Goal: Information Seeking & Learning: Learn about a topic

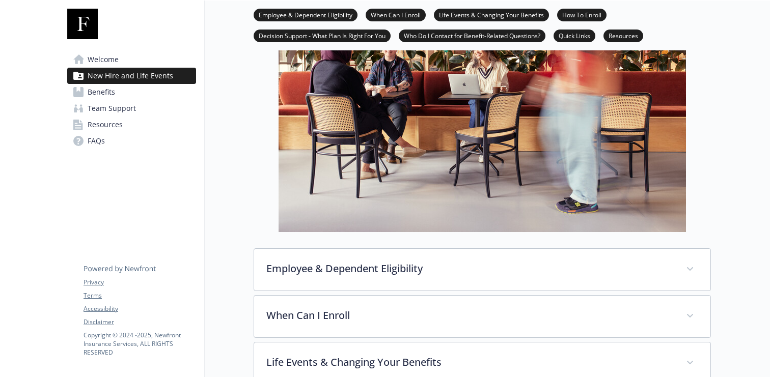
scroll to position [283, 0]
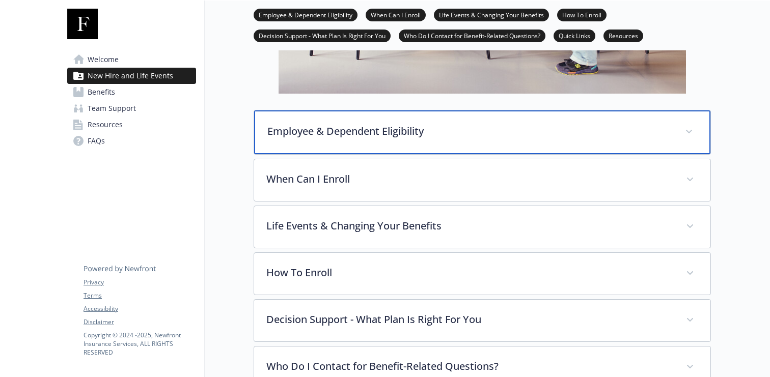
click at [367, 118] on div "Employee & Dependent Eligibility" at bounding box center [482, 132] width 456 height 44
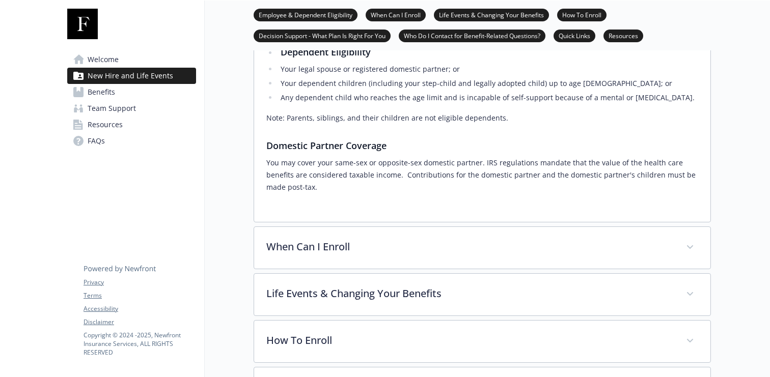
scroll to position [458, 0]
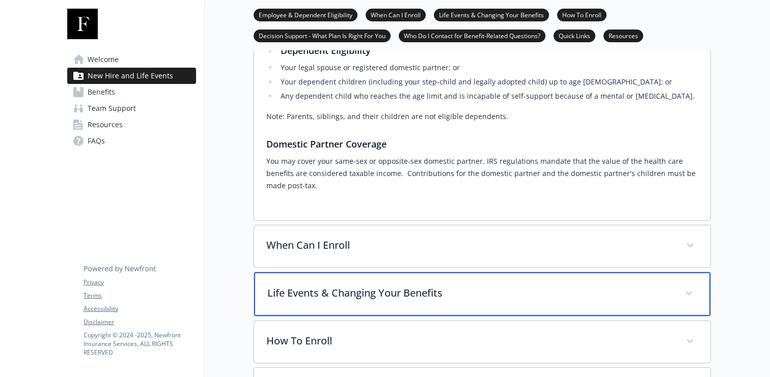
click at [351, 272] on div "Life Events & Changing Your Benefits" at bounding box center [482, 294] width 456 height 44
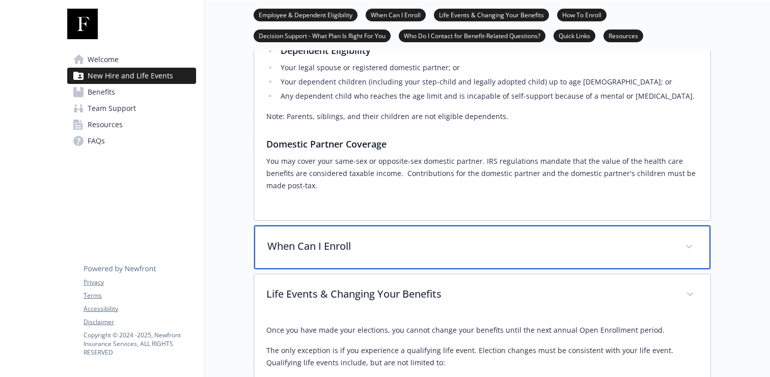
click at [344, 241] on div "When Can I Enroll" at bounding box center [482, 247] width 456 height 44
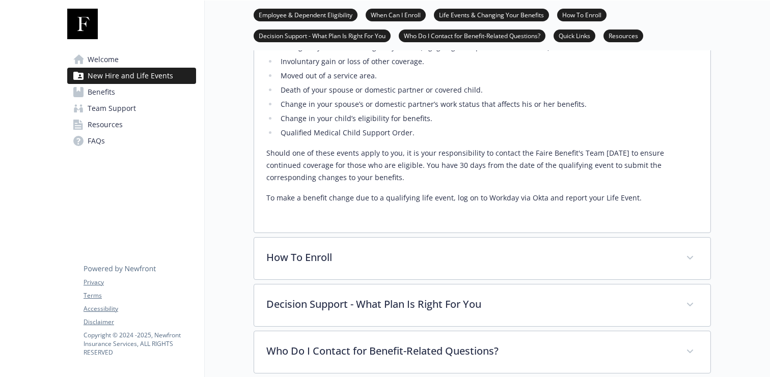
scroll to position [909, 0]
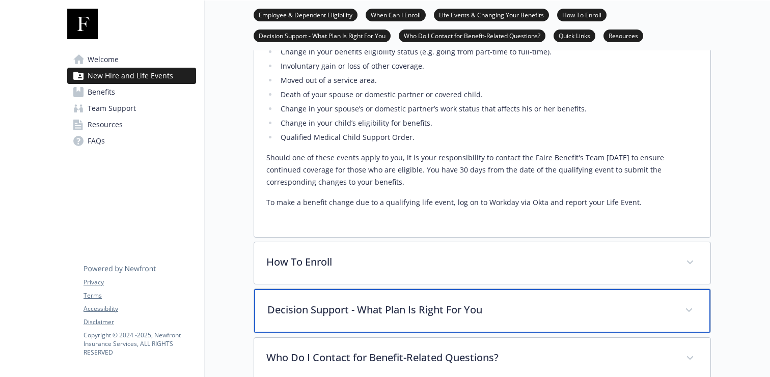
click at [345, 307] on div "Decision Support - What Plan Is Right For You" at bounding box center [482, 311] width 456 height 44
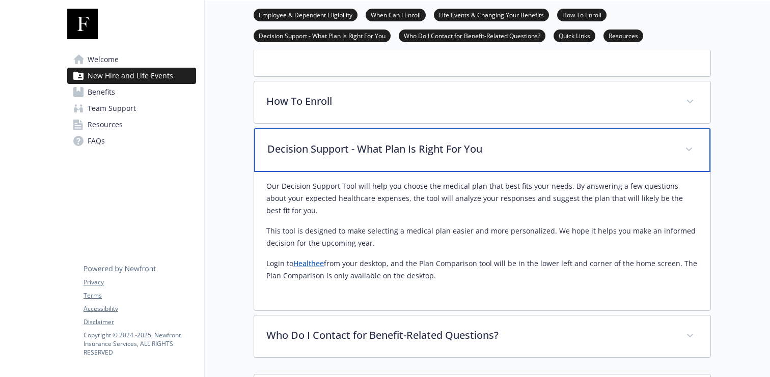
scroll to position [1078, 0]
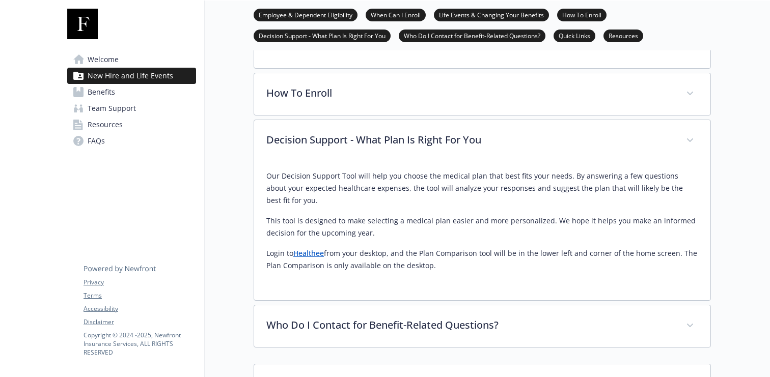
click at [355, 179] on p "Our Decision Support Tool will help you choose the medical plan that best fits …" at bounding box center [482, 188] width 432 height 37
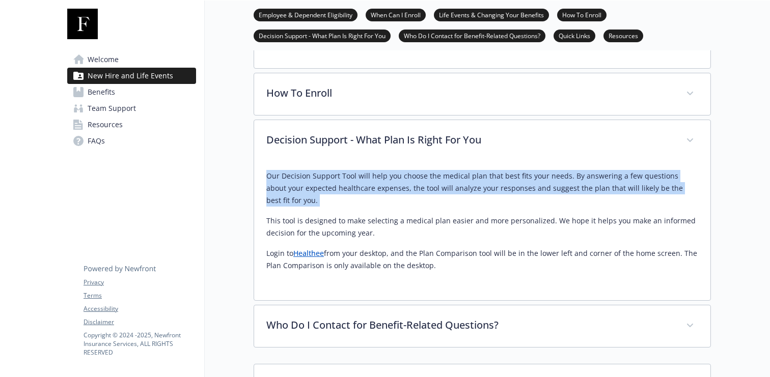
click at [355, 179] on p "Our Decision Support Tool will help you choose the medical plan that best fits …" at bounding box center [482, 188] width 432 height 37
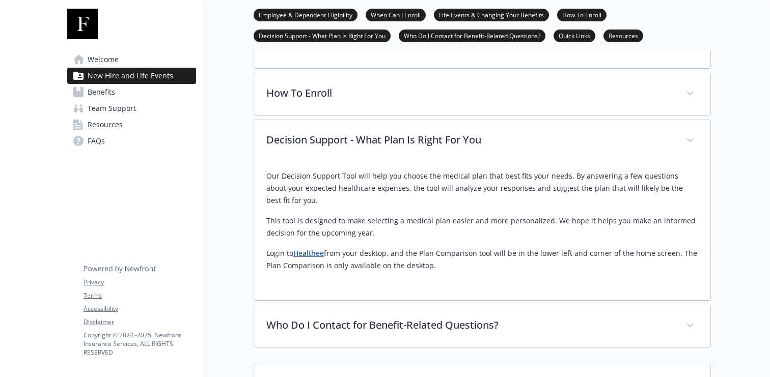
click at [344, 220] on p "This tool is designed to make selecting a medical plan easier and more personal…" at bounding box center [482, 227] width 432 height 24
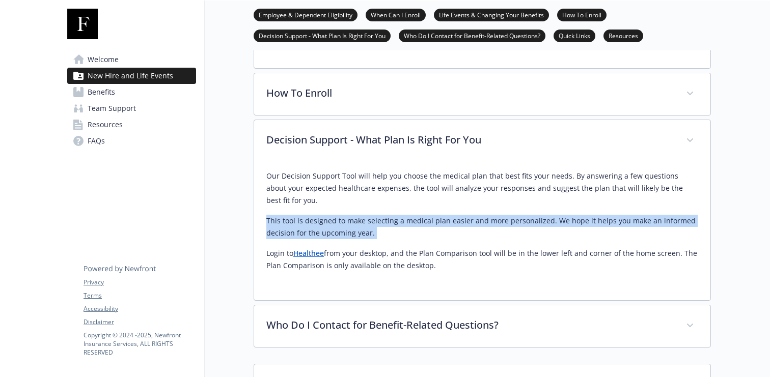
click at [344, 220] on p "This tool is designed to make selecting a medical plan easier and more personal…" at bounding box center [482, 227] width 432 height 24
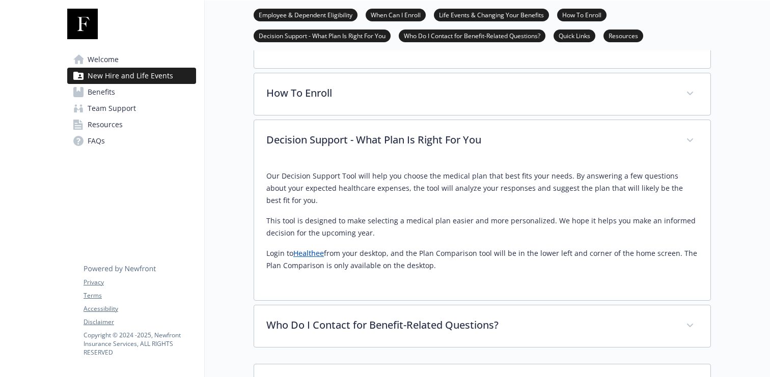
click at [348, 253] on p "Login to Healthee from your desktop, and the Plan Comparison tool will be in th…" at bounding box center [482, 259] width 432 height 24
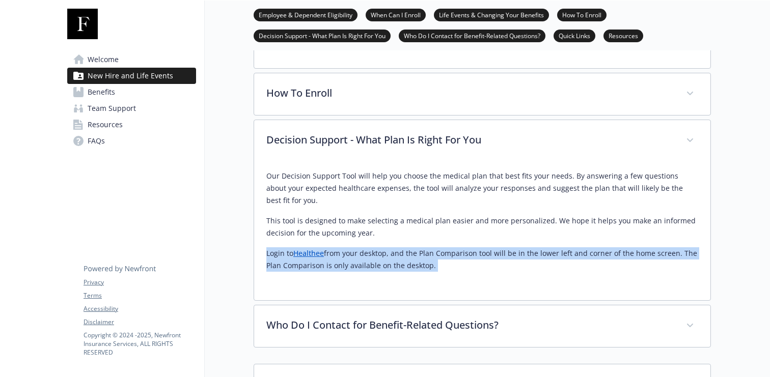
click at [348, 253] on p "Login to Healthee from your desktop, and the Plan Comparison tool will be in th…" at bounding box center [482, 259] width 432 height 24
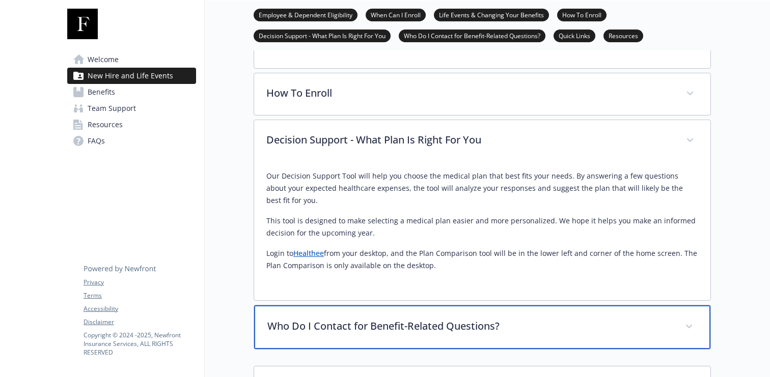
click at [367, 322] on div "Who Do I Contact for Benefit-Related Questions?" at bounding box center [482, 327] width 456 height 44
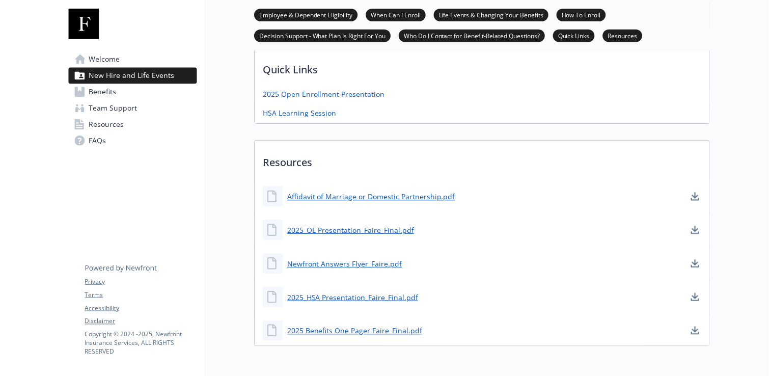
scroll to position [1510, 0]
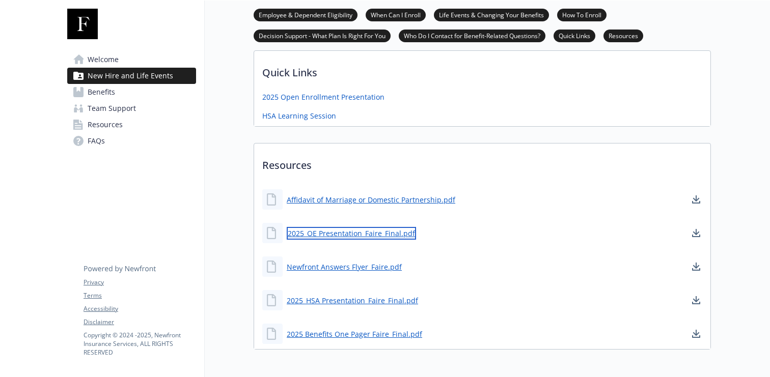
click at [291, 227] on link "2025_OE Presentation_Faire_Final.pdf" at bounding box center [351, 233] width 129 height 13
click at [368, 257] on div "Newfront Answers Flyer_Faire.pdf" at bounding box center [331, 267] width 139 height 20
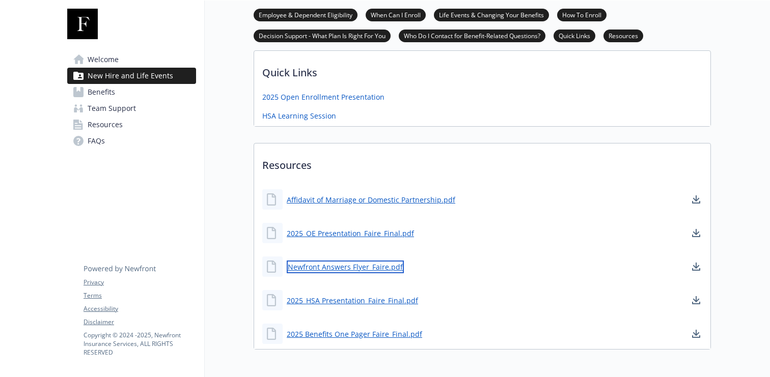
click at [367, 261] on link "Newfront Answers Flyer_Faire.pdf" at bounding box center [345, 267] width 117 height 13
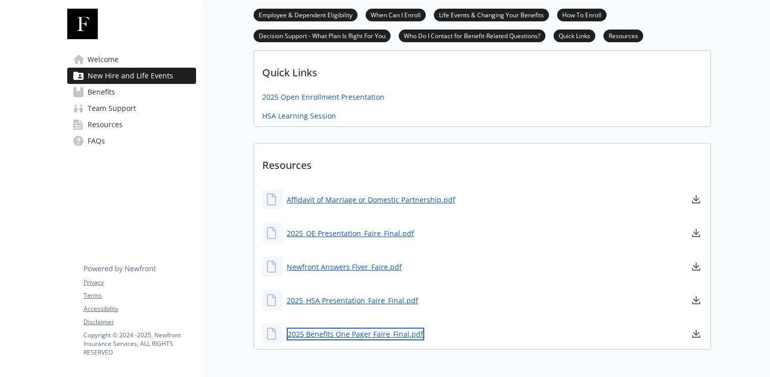
click at [352, 328] on link "2025 Benefits One Pager Faire_Final.pdf" at bounding box center [355, 334] width 137 height 13
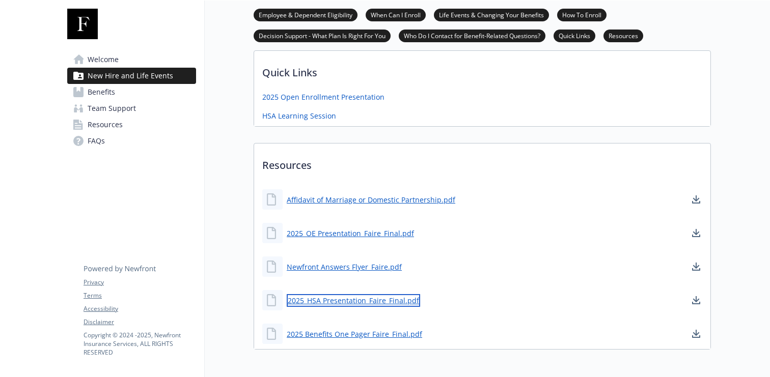
click at [322, 294] on link "2025_HSA Presentation_Faire_Final.pdf" at bounding box center [353, 300] width 133 height 13
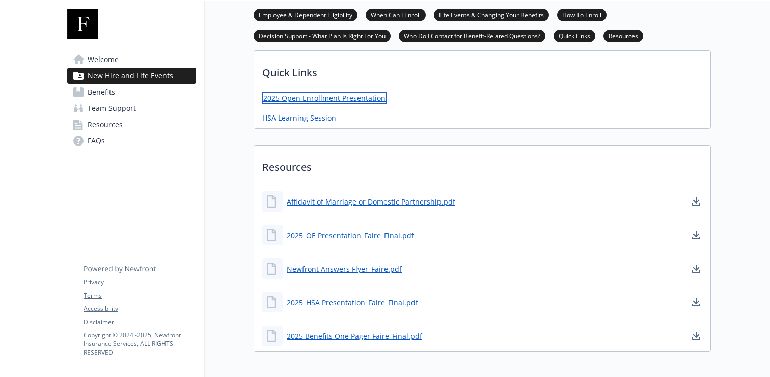
click at [308, 92] on link "2025 Open Enrollment Presentation" at bounding box center [324, 98] width 124 height 13
click at [287, 110] on link "HSA Learning Session" at bounding box center [300, 116] width 76 height 13
click at [326, 92] on link "2025 Open Enrollment Presentation" at bounding box center [324, 98] width 124 height 13
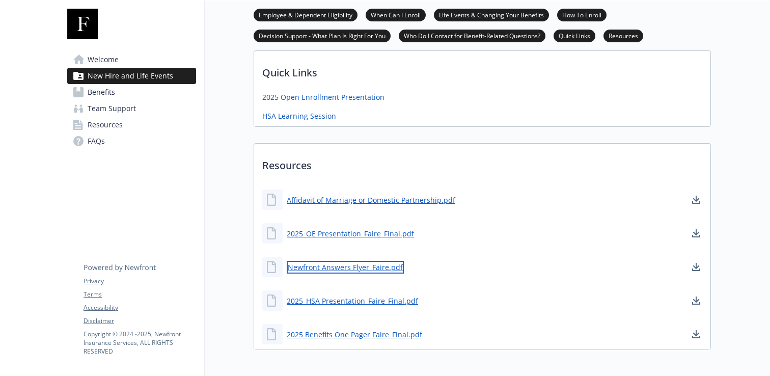
click at [348, 261] on link "Newfront Answers Flyer_Faire.pdf" at bounding box center [345, 267] width 117 height 13
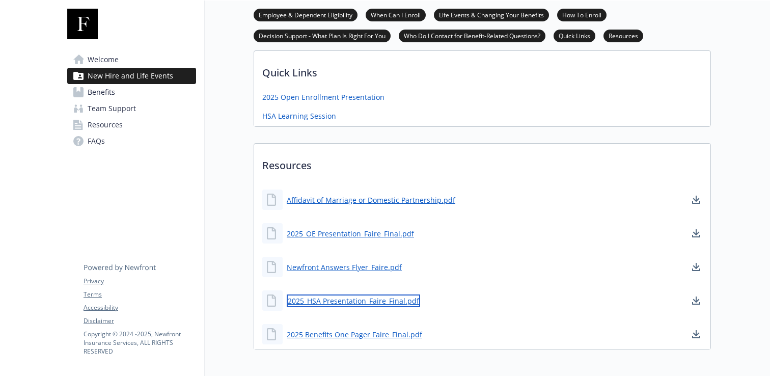
click at [358, 294] on link "2025_HSA Presentation_Faire_Final.pdf" at bounding box center [353, 300] width 133 height 13
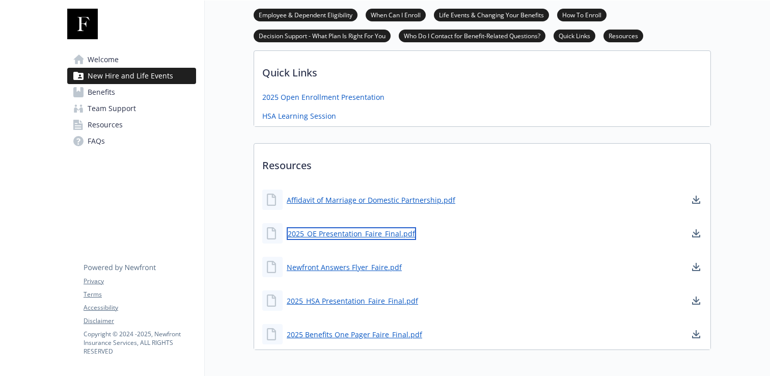
click at [322, 227] on link "2025_OE Presentation_Faire_Final.pdf" at bounding box center [351, 233] width 129 height 13
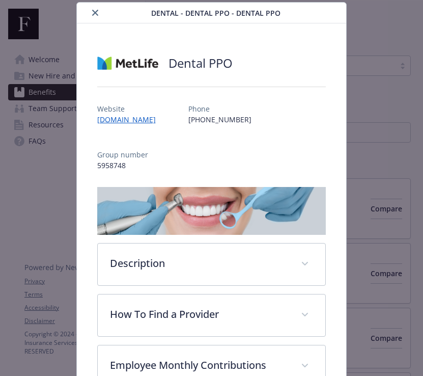
scroll to position [55, 0]
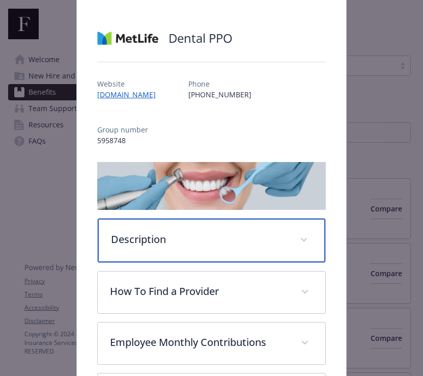
click at [293, 218] on div "Description" at bounding box center [212, 240] width 228 height 44
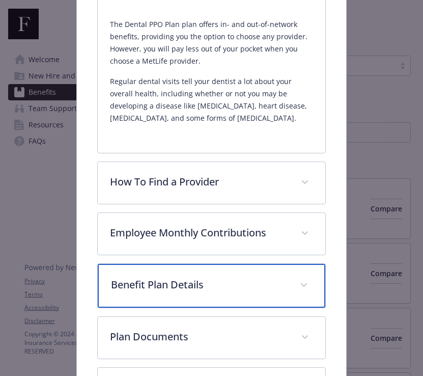
click at [287, 277] on p "Benefit Plan Details" at bounding box center [199, 284] width 177 height 15
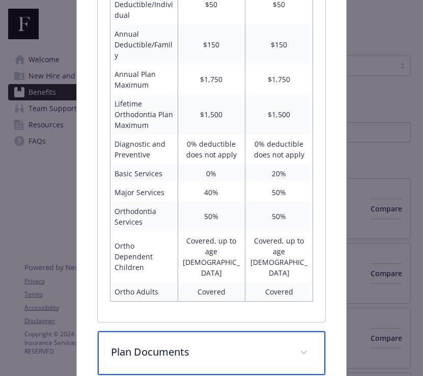
click at [264, 331] on div "Plan Documents" at bounding box center [212, 353] width 228 height 44
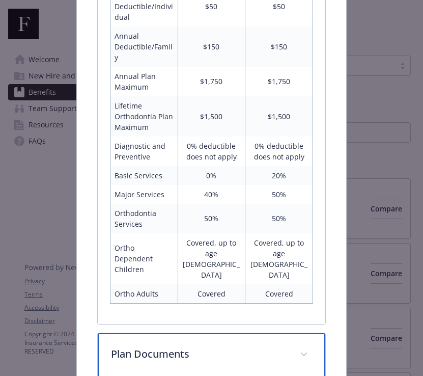
scroll to position [775, 0]
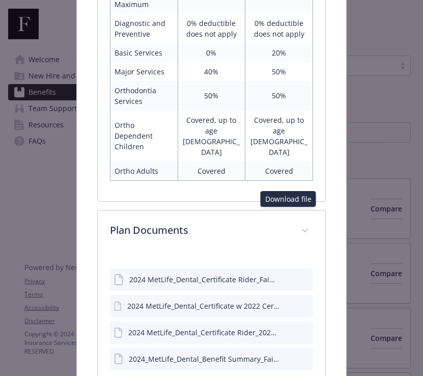
click at [288, 273] on button "download file" at bounding box center [286, 278] width 10 height 10
click at [287, 301] on icon "download file" at bounding box center [286, 305] width 8 height 8
click at [289, 327] on icon "download file" at bounding box center [286, 331] width 8 height 8
click at [288, 354] on icon "download file" at bounding box center [286, 358] width 8 height 8
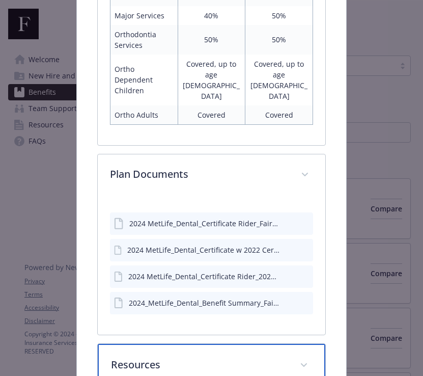
click at [288, 344] on div "Resources" at bounding box center [212, 366] width 228 height 44
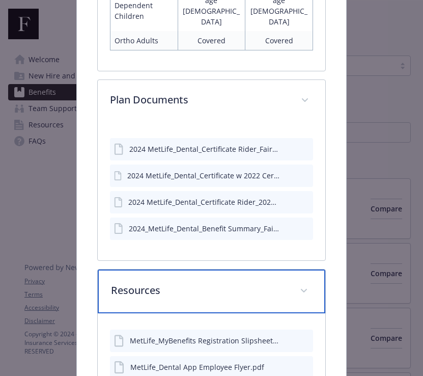
scroll to position [908, 0]
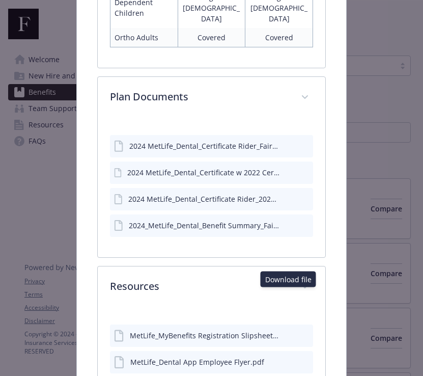
click at [291, 351] on div "MetLife_Dental App Employee Flyer.pdf Download file Download file" at bounding box center [212, 362] width 204 height 22
click at [286, 356] on button "download file" at bounding box center [286, 361] width 10 height 10
click at [286, 330] on icon "download file" at bounding box center [286, 334] width 8 height 8
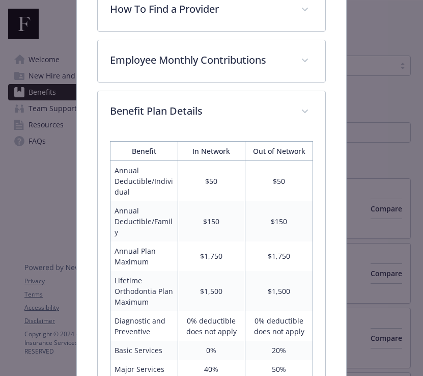
scroll to position [329, 0]
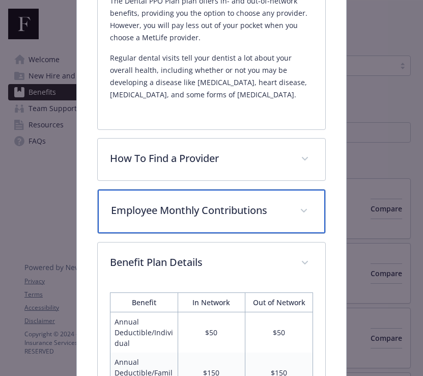
click at [176, 203] on p "Employee Monthly Contributions" at bounding box center [199, 210] width 177 height 15
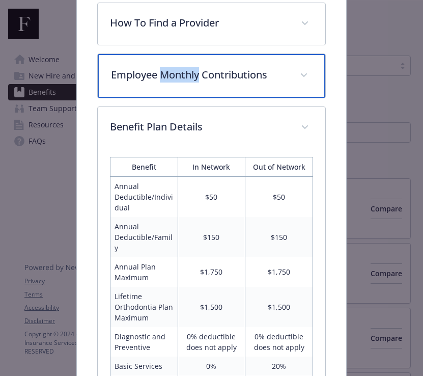
scroll to position [353, 0]
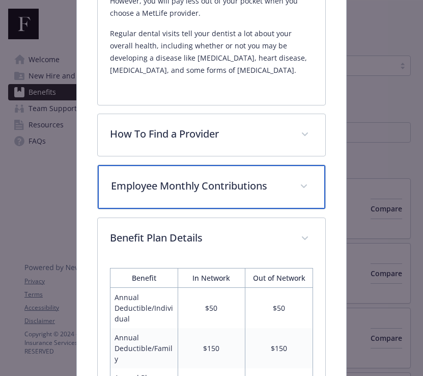
click at [174, 165] on div "Employee Monthly Contributions" at bounding box center [212, 187] width 228 height 44
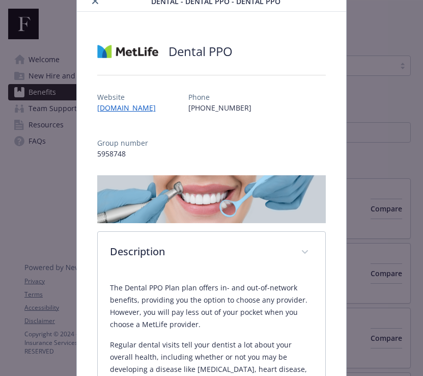
scroll to position [0, 0]
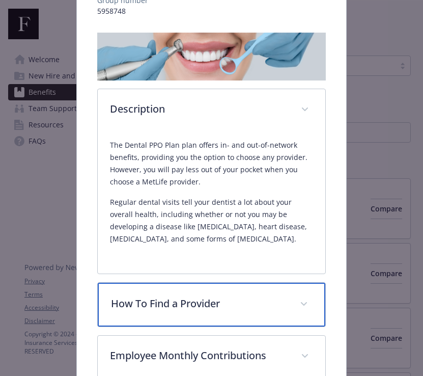
click at [224, 282] on div "How To Find a Provider" at bounding box center [212, 304] width 228 height 44
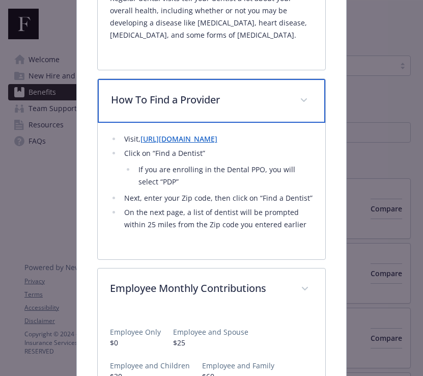
scroll to position [394, 0]
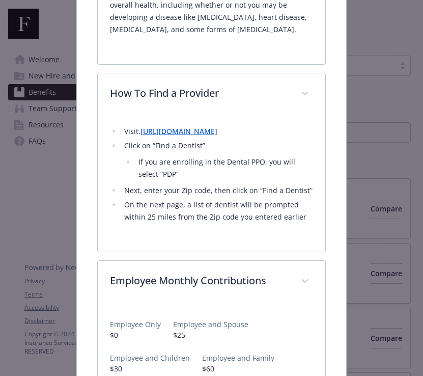
click at [250, 125] on li "Visit,  https://www.metlife.com/insurance/dental-insurance/" at bounding box center [217, 131] width 192 height 12
click at [217, 126] on link "https://www.metlife.com/insurance/dental-insurance/" at bounding box center [178, 131] width 77 height 10
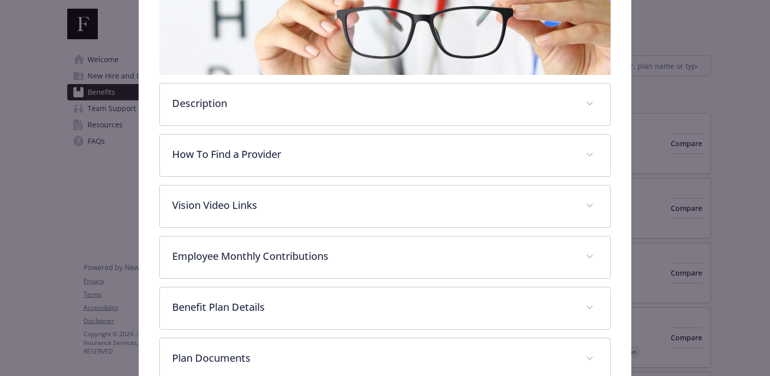
scroll to position [292, 0]
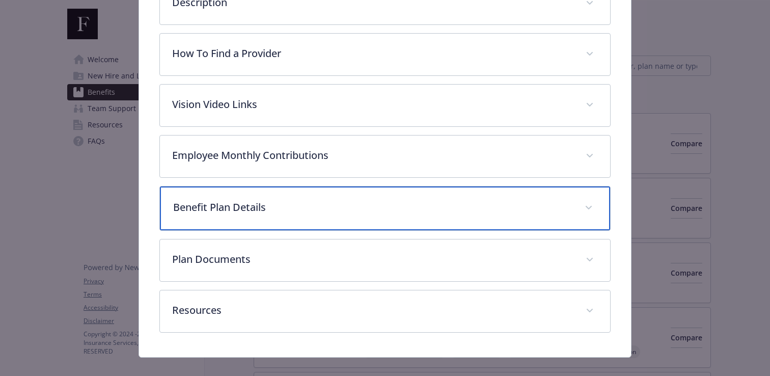
click at [384, 207] on p "Benefit Plan Details" at bounding box center [372, 207] width 399 height 15
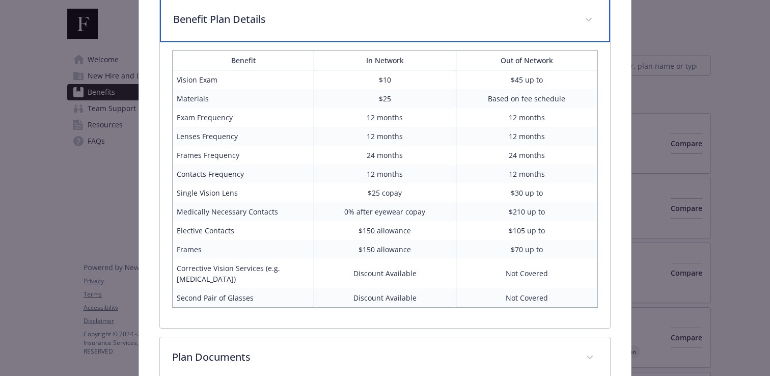
scroll to position [521, 0]
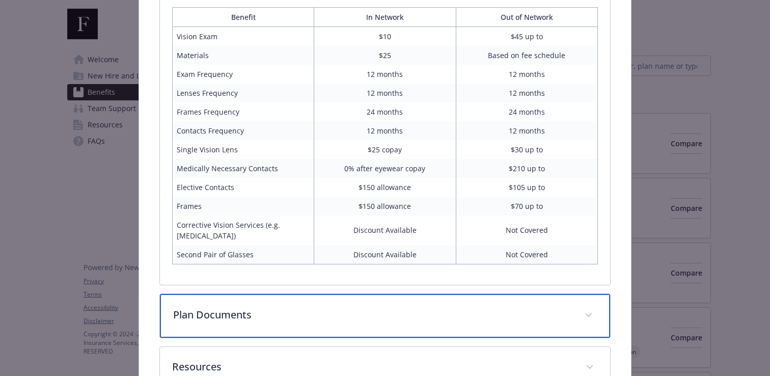
click at [355, 320] on p "Plan Documents" at bounding box center [372, 314] width 399 height 15
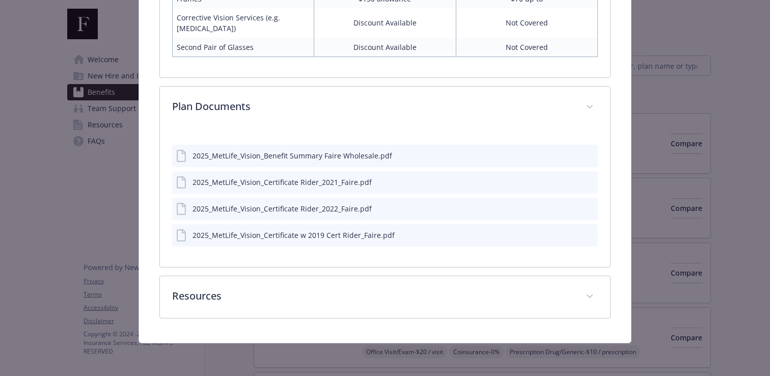
scroll to position [727, 0]
click at [574, 151] on icon "download file" at bounding box center [571, 155] width 8 height 8
click at [572, 176] on div "2025_MetLife_Vision_Certificate Rider_2021_Faire.pdf" at bounding box center [384, 183] width 425 height 22
click at [565, 183] on div "2025_MetLife_Vision_Certificate Rider_2021_Faire.pdf" at bounding box center [384, 183] width 425 height 22
click at [572, 183] on icon "download file" at bounding box center [571, 182] width 8 height 8
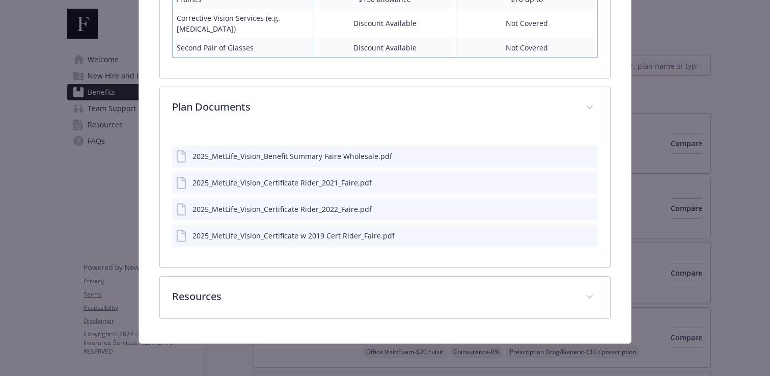
click at [530, 203] on div "2025_MetLife_Vision_Certificate Rider_2022_Faire.pdf" at bounding box center [384, 209] width 425 height 22
click at [573, 208] on icon "download file" at bounding box center [571, 208] width 8 height 8
click at [510, 230] on div "2025_MetLife_Vision_Certificate w 2019 Cert Rider_Faire.pdf" at bounding box center [384, 235] width 425 height 22
click at [572, 232] on icon "download file" at bounding box center [571, 235] width 8 height 8
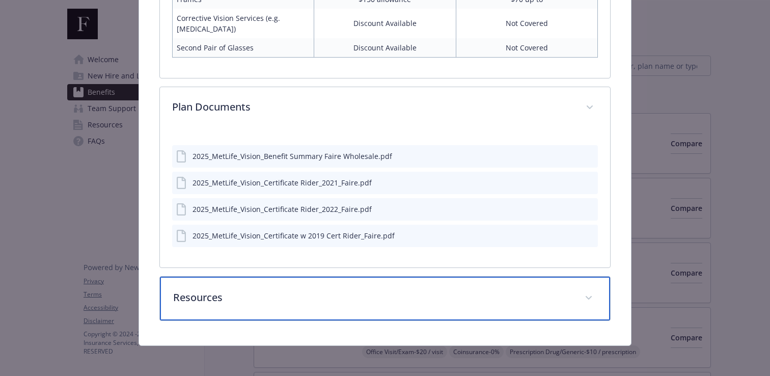
click at [500, 280] on div "Resources" at bounding box center [385, 298] width 450 height 44
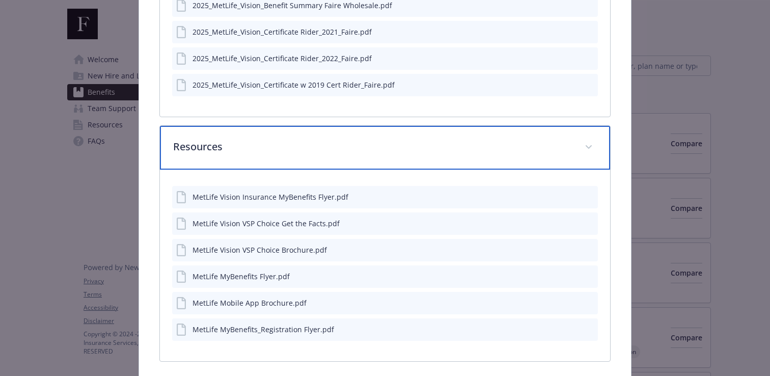
scroll to position [889, 0]
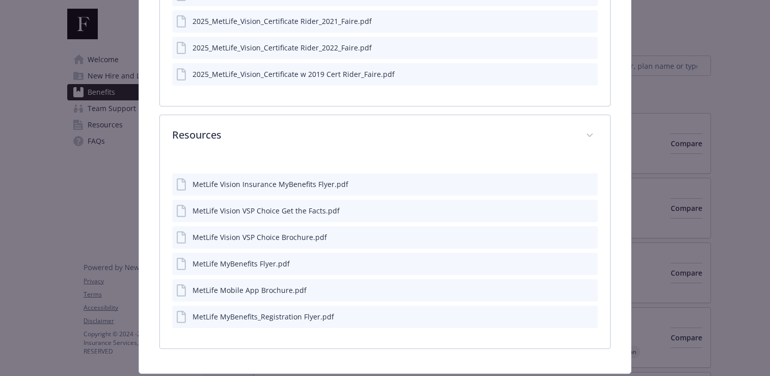
click at [570, 185] on icon "download file" at bounding box center [571, 183] width 8 height 8
click at [546, 209] on div "MetLife Vision VSP Choice Get the Facts.pdf" at bounding box center [384, 211] width 425 height 22
click at [571, 209] on icon "download file" at bounding box center [570, 209] width 7 height 6
click at [531, 226] on div "MetLife Vision VSP Choice Brochure.pdf" at bounding box center [384, 237] width 425 height 22
click at [570, 237] on icon "download file" at bounding box center [571, 236] width 8 height 8
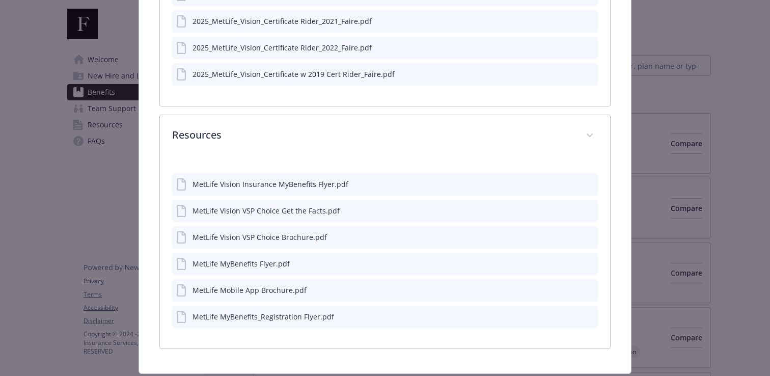
click at [529, 257] on div "MetLife MyBenefits Flyer.pdf" at bounding box center [384, 263] width 425 height 22
click at [570, 264] on icon "download file" at bounding box center [571, 263] width 8 height 8
click at [515, 286] on div "MetLife Mobile App Brochure.pdf" at bounding box center [384, 290] width 425 height 22
click at [568, 285] on icon "download file" at bounding box center [571, 289] width 8 height 8
click at [515, 324] on div "MetLife MyBenefits_Registration Flyer.pdf" at bounding box center [384, 316] width 425 height 22
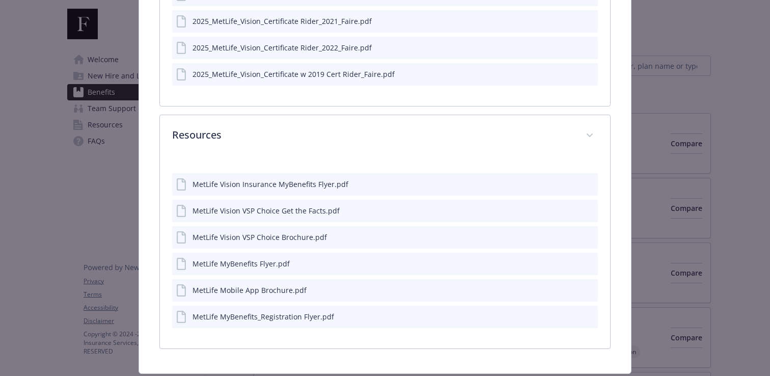
click at [571, 315] on icon "download file" at bounding box center [570, 314] width 7 height 6
click at [302, 188] on div "MetLife Vision Insurance MyBenefits Flyer.pdf" at bounding box center [270, 184] width 156 height 11
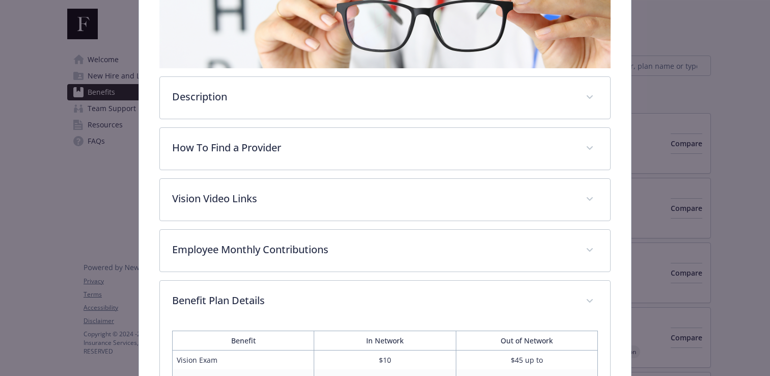
scroll to position [112, 0]
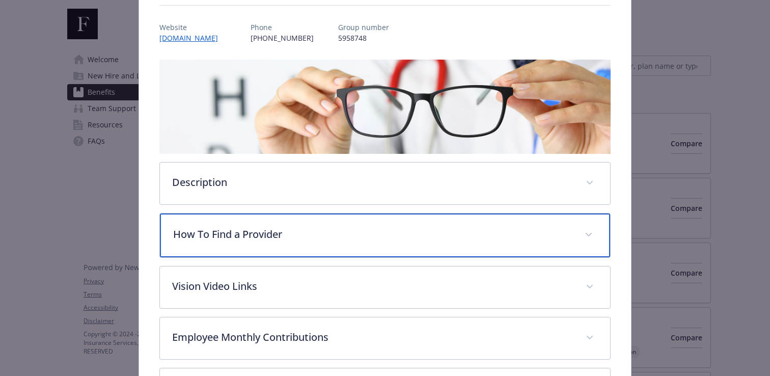
click at [331, 242] on div "How To Find a Provider" at bounding box center [385, 235] width 450 height 44
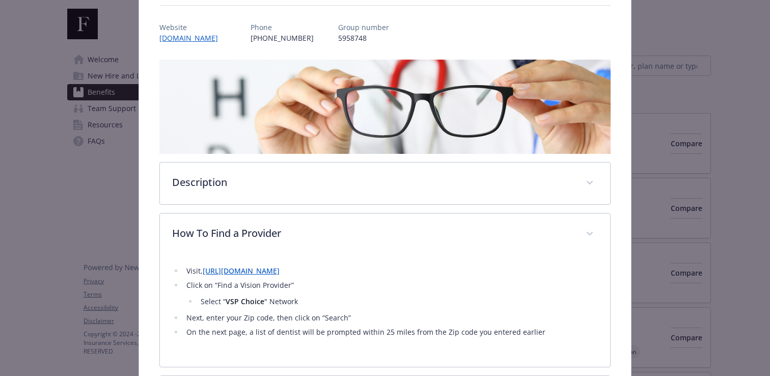
click at [273, 275] on link "https://www.metlife.com/insurance/vision-insurance/" at bounding box center [241, 271] width 77 height 10
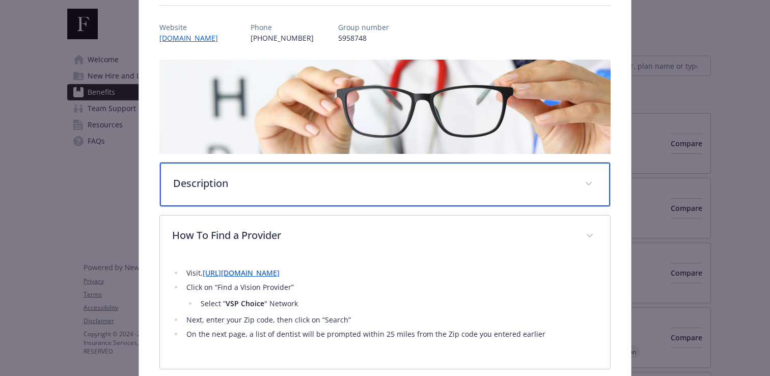
click at [306, 190] on div "Description" at bounding box center [385, 184] width 450 height 44
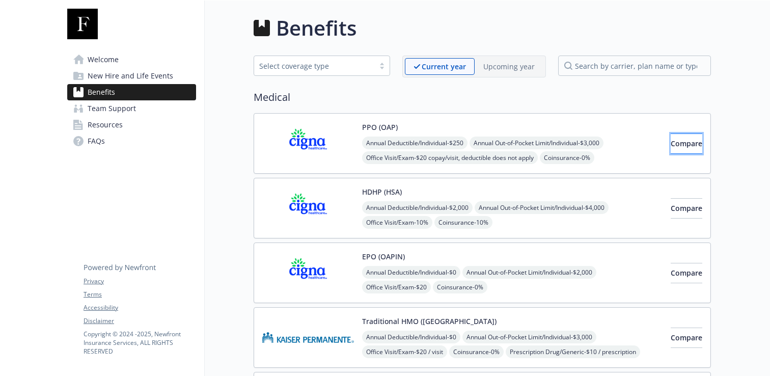
click at [672, 146] on span "Compare" at bounding box center [686, 143] width 32 height 10
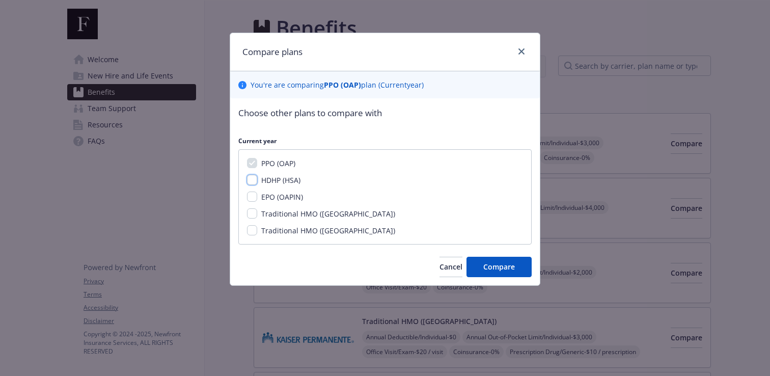
click at [251, 183] on input "HDHP (HSA)" at bounding box center [252, 180] width 10 height 10
checkbox input "true"
click at [251, 195] on input "EPO (OAPIN)" at bounding box center [252, 196] width 10 height 10
checkbox input "true"
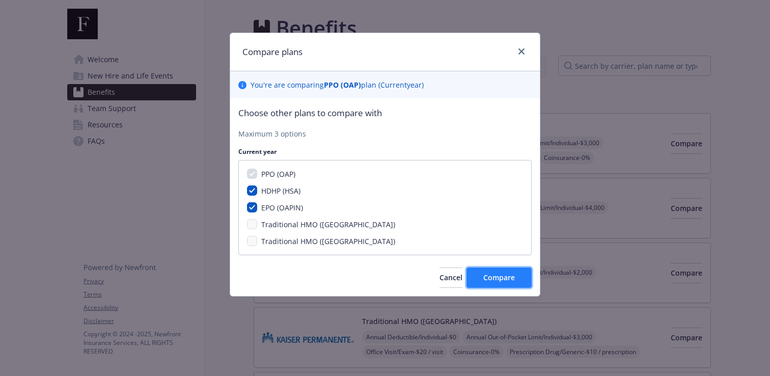
click at [503, 279] on span "Compare" at bounding box center [499, 277] width 32 height 10
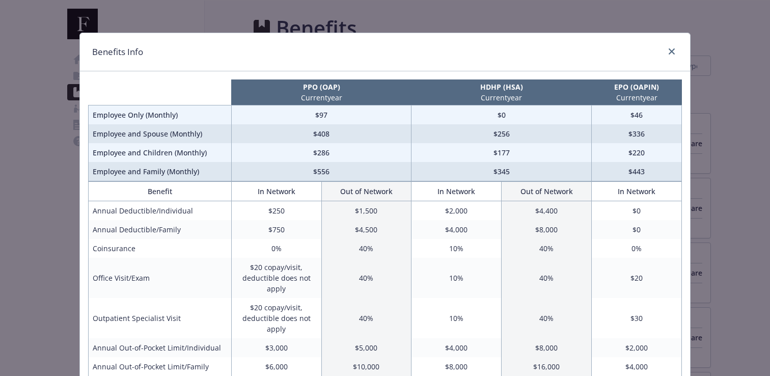
click at [666, 46] on div "compare plan details" at bounding box center [669, 51] width 16 height 13
click at [673, 49] on icon "close" at bounding box center [671, 51] width 6 height 6
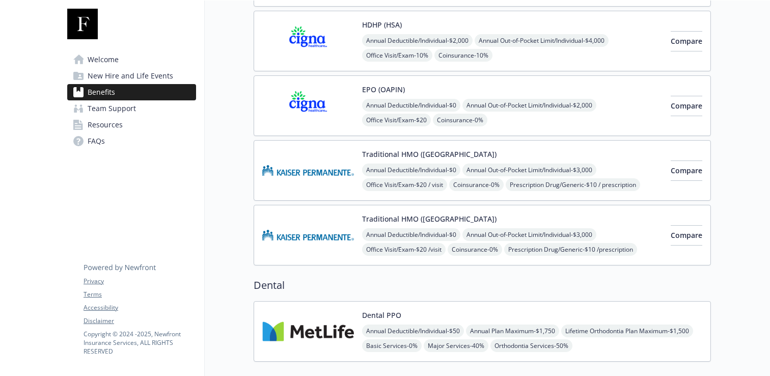
scroll to position [566, 0]
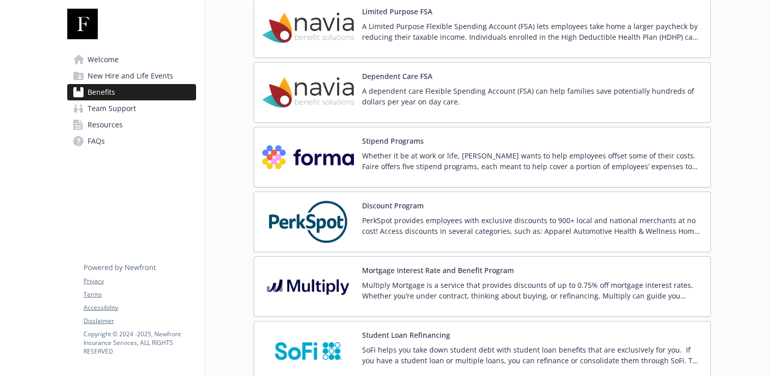
click at [353, 163] on img at bounding box center [308, 156] width 92 height 43
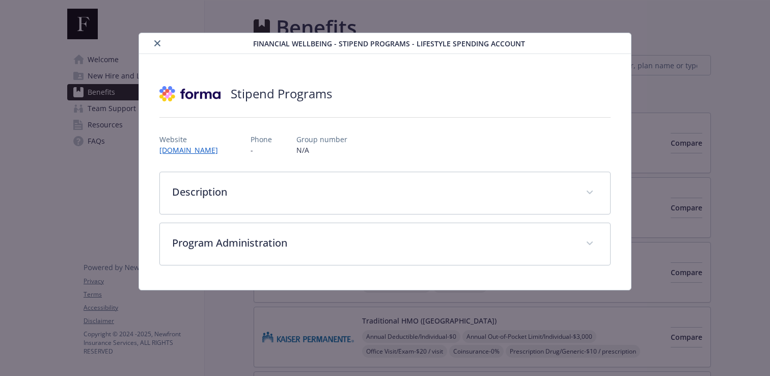
scroll to position [1306, 0]
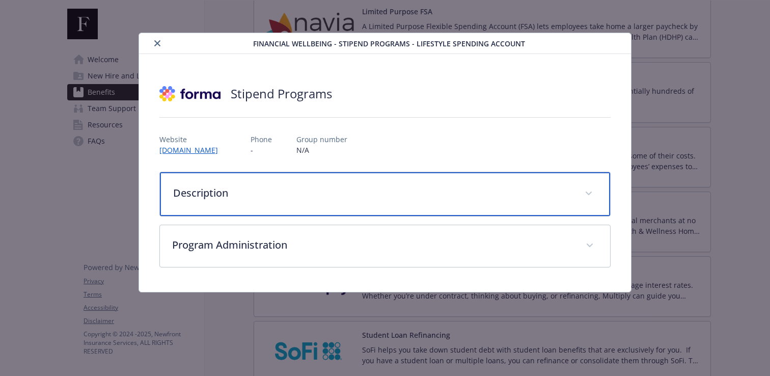
click at [289, 202] on div "Description" at bounding box center [385, 194] width 450 height 44
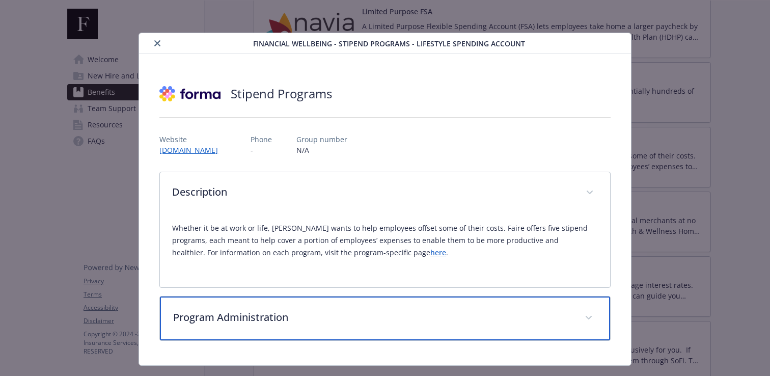
click at [270, 320] on p "Program Administration" at bounding box center [372, 316] width 399 height 15
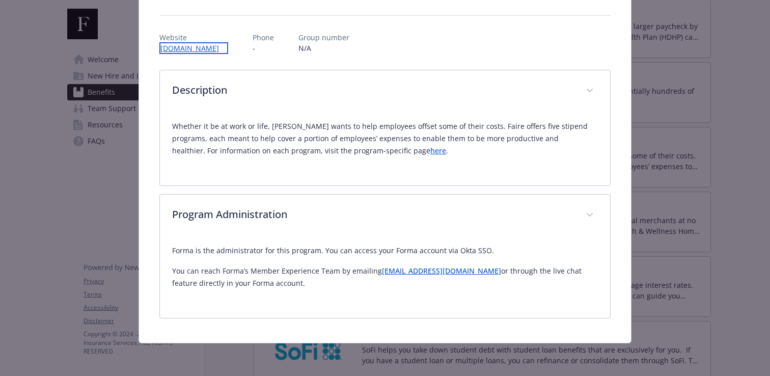
scroll to position [102, 0]
click at [190, 47] on link "joinforma.com" at bounding box center [193, 48] width 69 height 12
click at [430, 151] on link "here" at bounding box center [438, 151] width 16 height 10
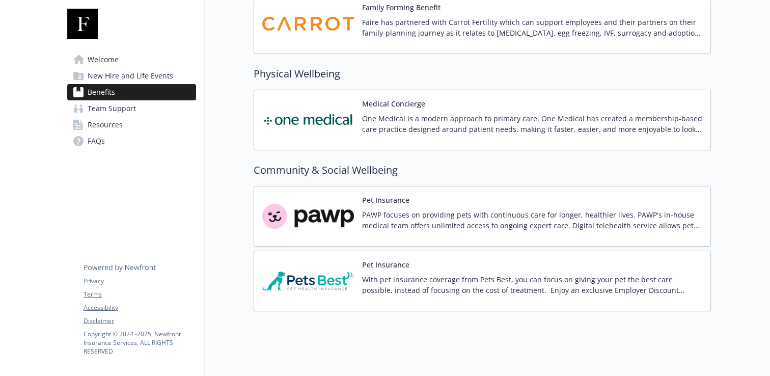
scroll to position [1834, 0]
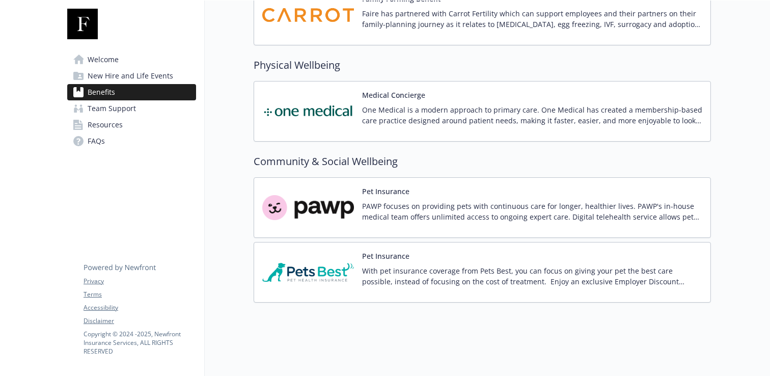
click at [415, 278] on p "With pet insurance coverage from Pets Best, you can focus on giving your pet th…" at bounding box center [532, 275] width 340 height 21
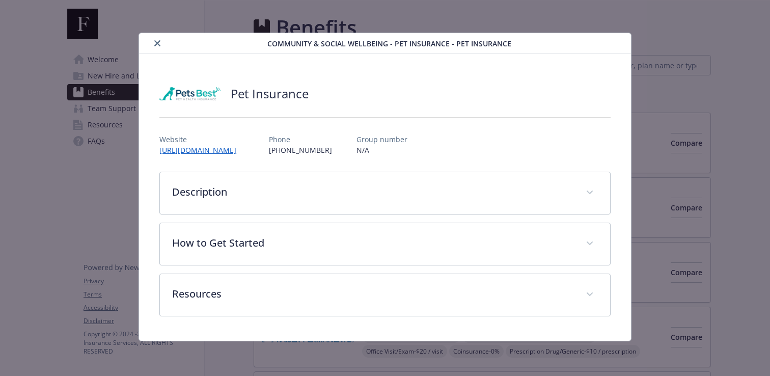
scroll to position [1834, 0]
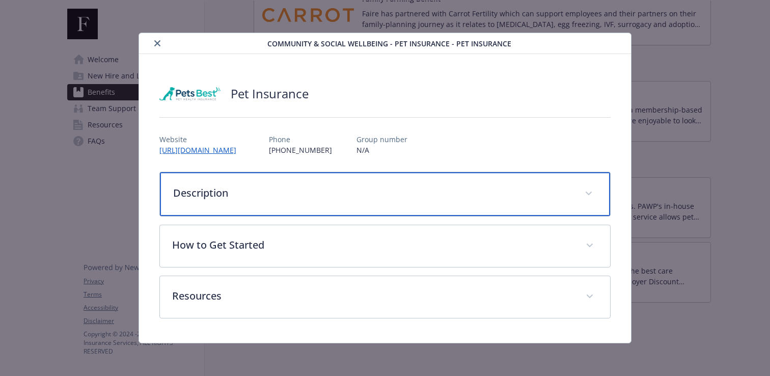
click at [389, 190] on p "Description" at bounding box center [372, 192] width 399 height 15
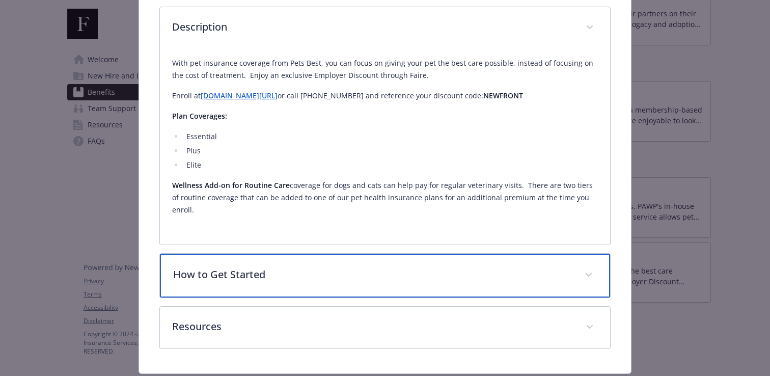
click at [371, 267] on p "How to Get Started" at bounding box center [372, 274] width 399 height 15
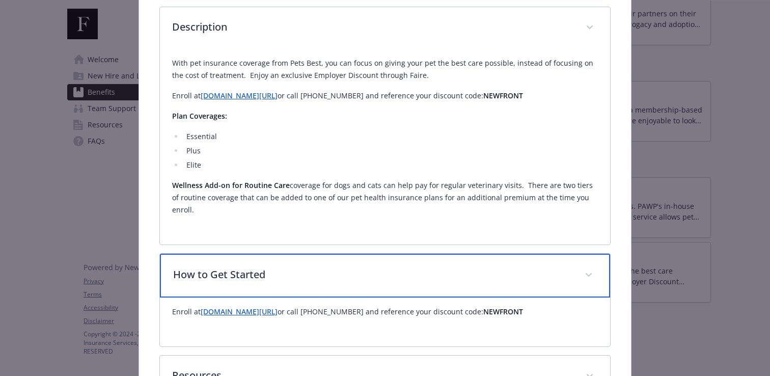
scroll to position [232, 0]
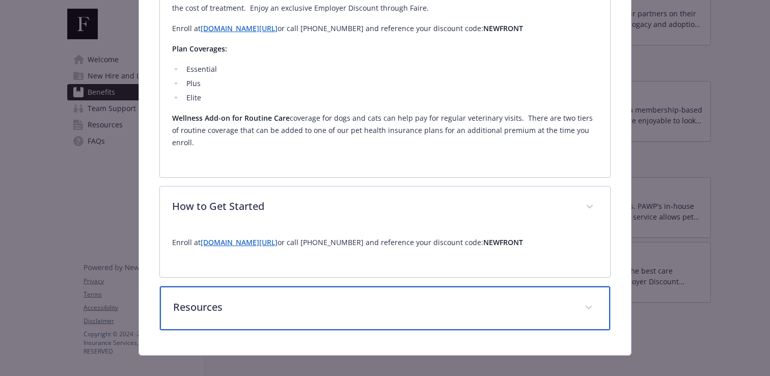
click at [365, 299] on p "Resources" at bounding box center [372, 306] width 399 height 15
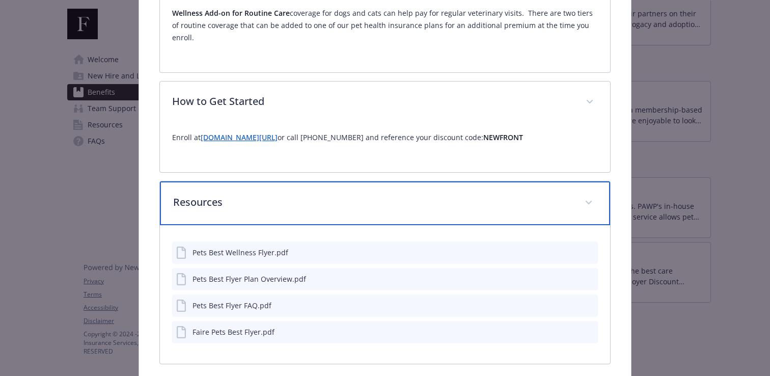
scroll to position [349, 0]
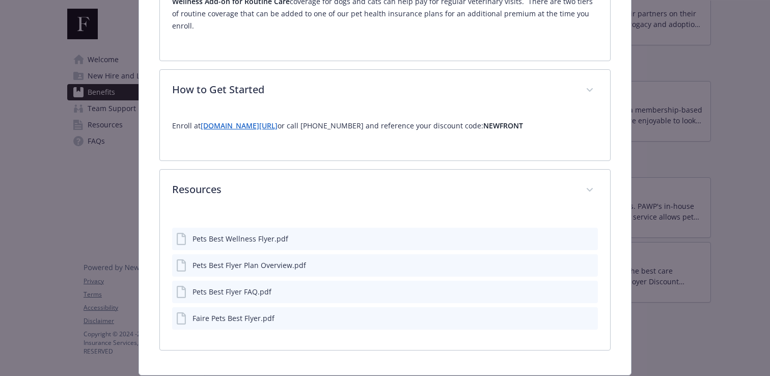
click at [272, 260] on div "Pets Best Flyer Plan Overview.pdf" at bounding box center [248, 265] width 113 height 11
click at [570, 234] on icon "download file" at bounding box center [571, 238] width 8 height 8
click at [571, 260] on icon "download file" at bounding box center [570, 263] width 7 height 6
click at [568, 313] on icon "download file" at bounding box center [571, 317] width 8 height 8
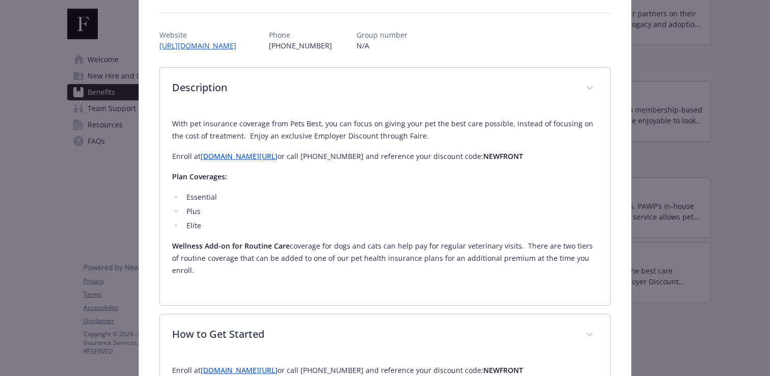
scroll to position [0, 0]
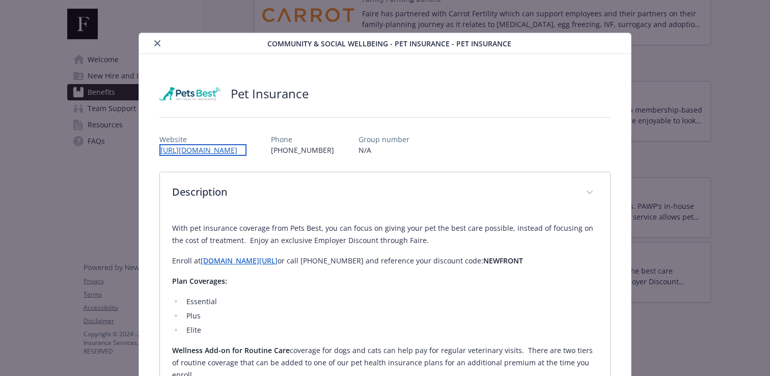
click at [246, 150] on link "https://www.petsbest.com/lp/newfront?CI=newfront" at bounding box center [202, 150] width 87 height 12
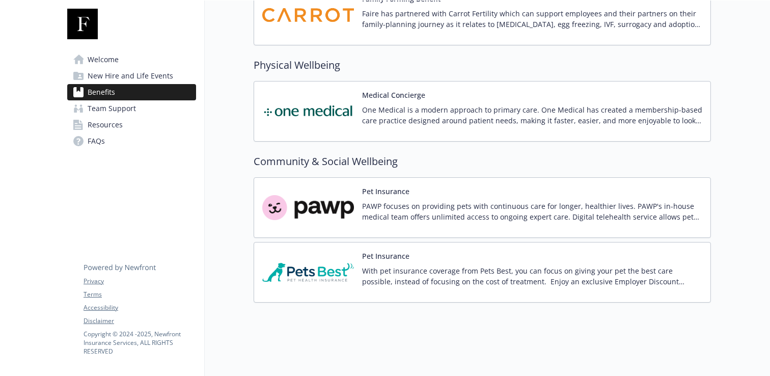
click at [436, 210] on p "PAWP focuses on providing pets with continuous care for longer, healthier lives…" at bounding box center [532, 211] width 340 height 21
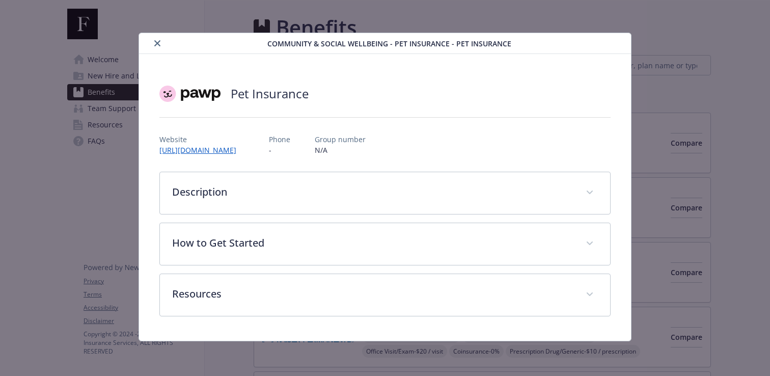
scroll to position [1834, 0]
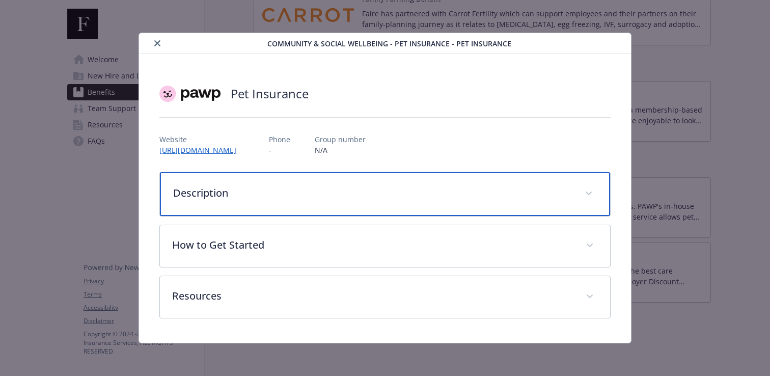
click at [436, 209] on div "Description" at bounding box center [385, 194] width 450 height 44
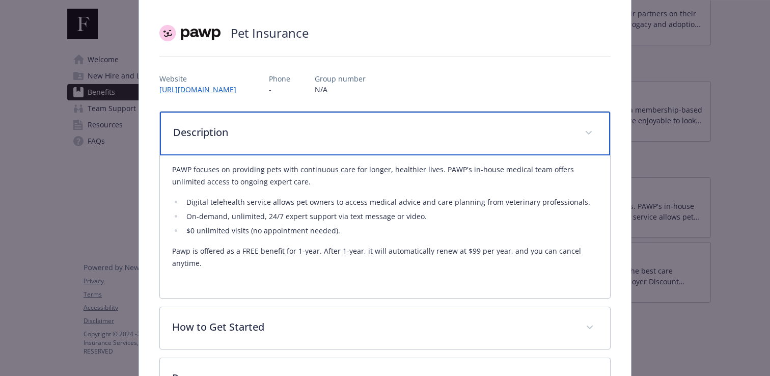
scroll to position [99, 0]
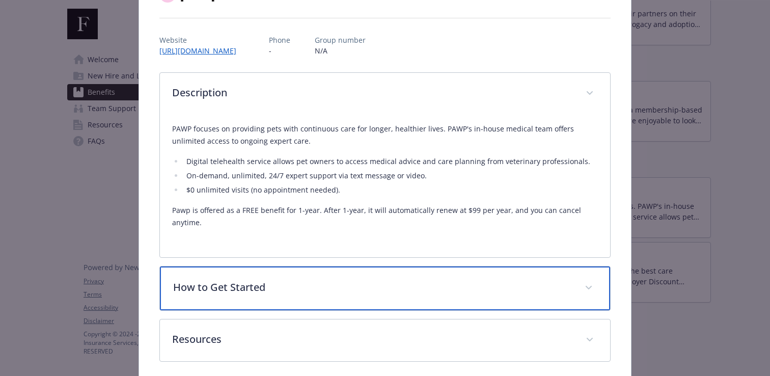
click at [434, 273] on div "How to Get Started" at bounding box center [385, 288] width 450 height 44
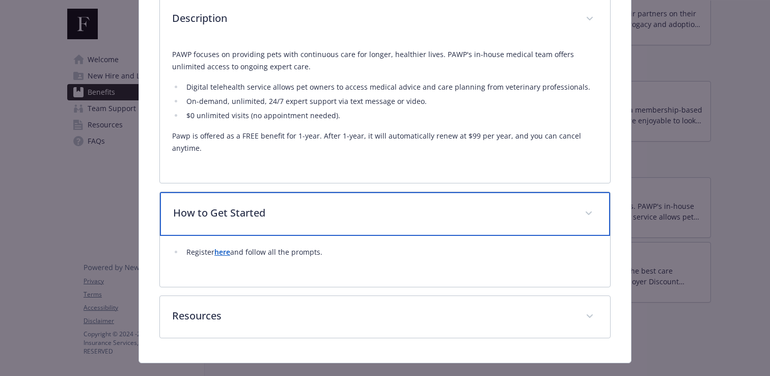
scroll to position [193, 0]
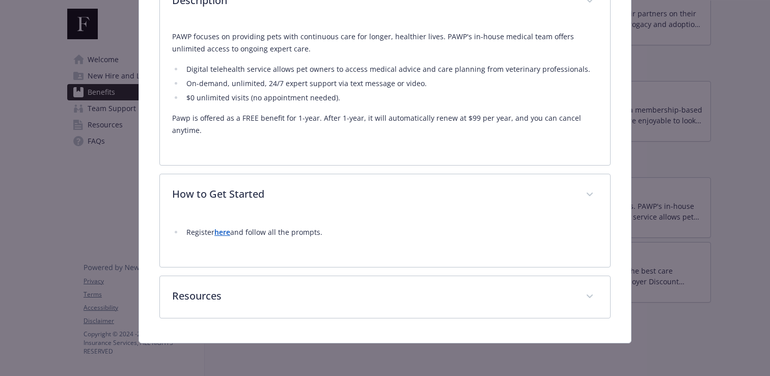
click at [221, 231] on strong "here" at bounding box center [222, 232] width 16 height 10
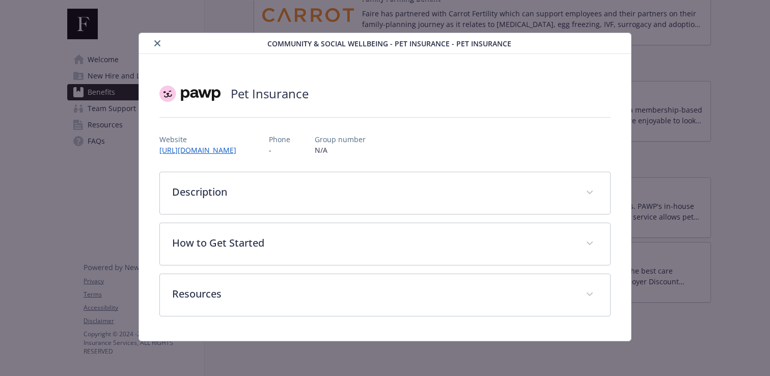
click at [186, 168] on div "Pet Insurance Website https://link.pawp.com/ZJE1/shtuzt7d Phone - Group number …" at bounding box center [384, 197] width 451 height 238
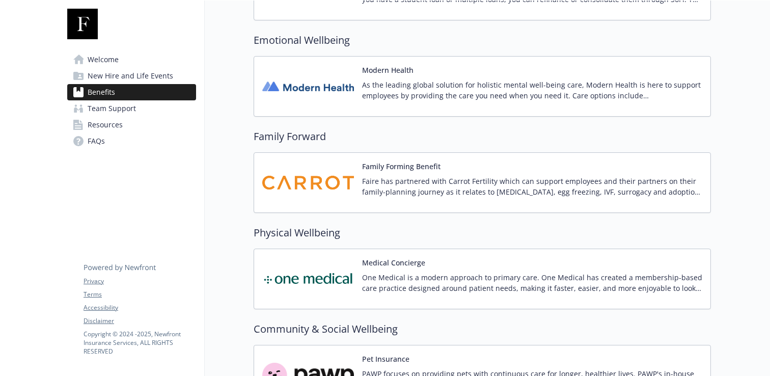
click at [305, 272] on img at bounding box center [308, 278] width 92 height 43
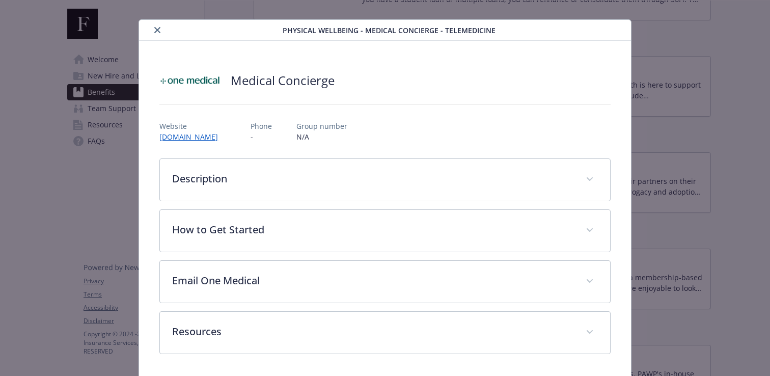
scroll to position [49, 0]
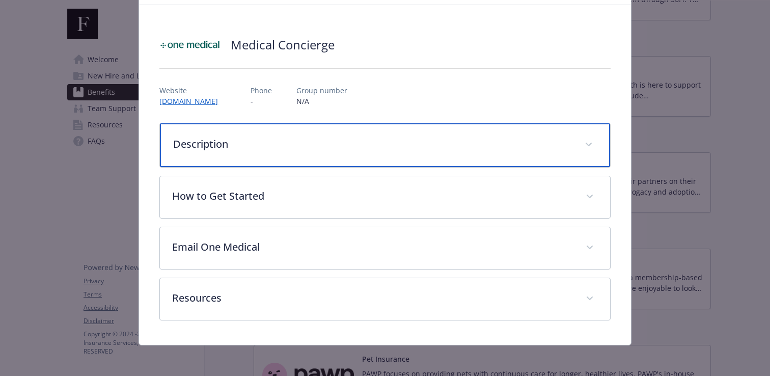
click at [295, 157] on div "Description" at bounding box center [385, 145] width 450 height 44
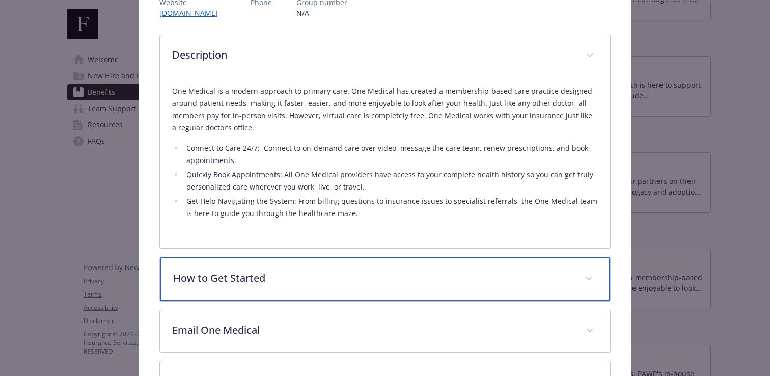
click at [289, 271] on div "How to Get Started" at bounding box center [385, 279] width 450 height 44
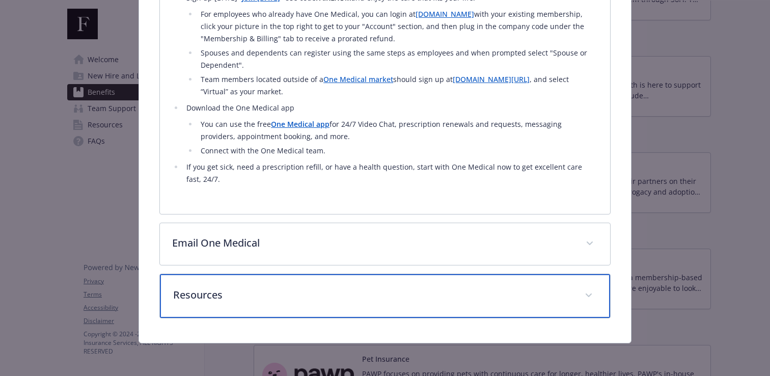
scroll to position [452, 0]
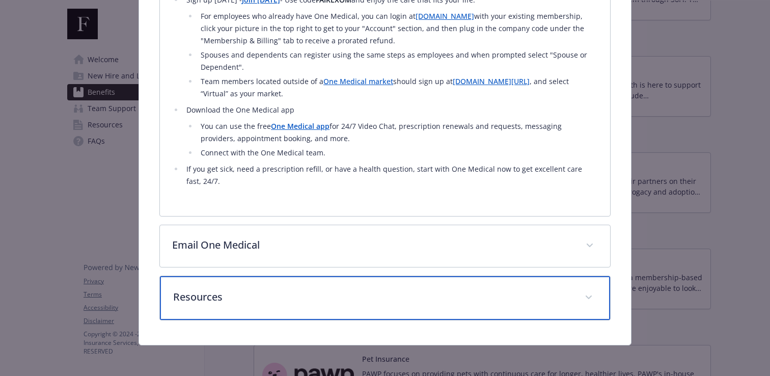
click at [264, 292] on p "Resources" at bounding box center [372, 296] width 399 height 15
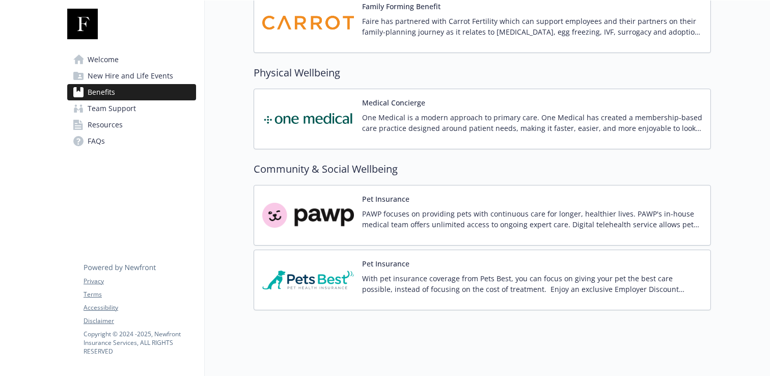
scroll to position [1834, 0]
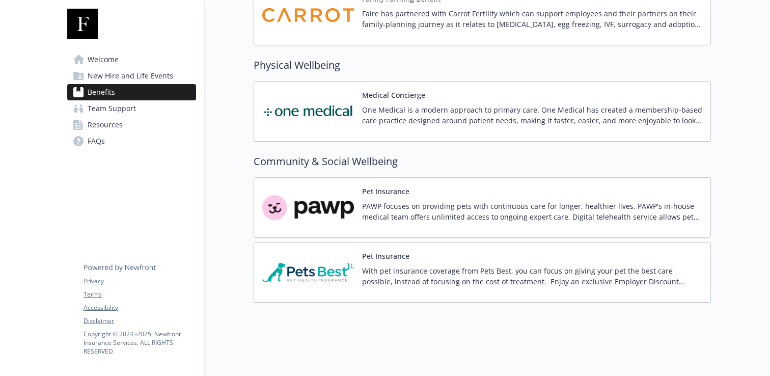
click at [327, 33] on img at bounding box center [308, 14] width 92 height 43
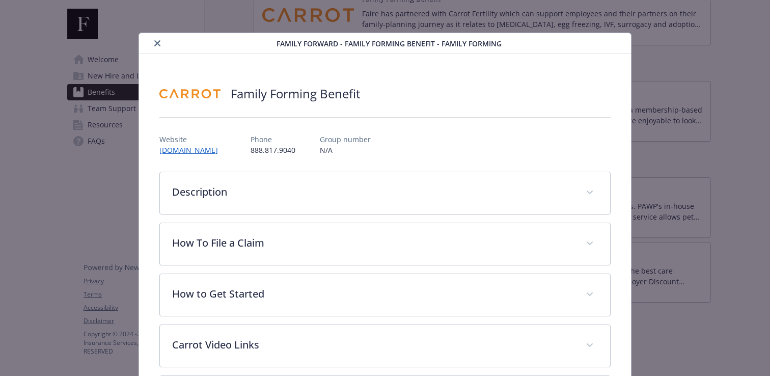
scroll to position [31, 0]
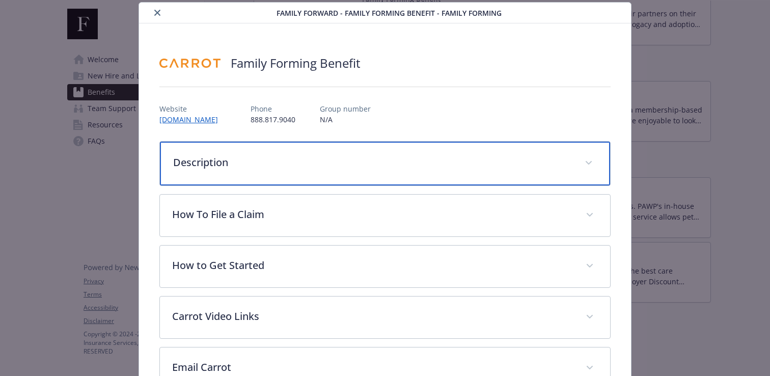
click at [287, 170] on div "Description" at bounding box center [385, 163] width 450 height 44
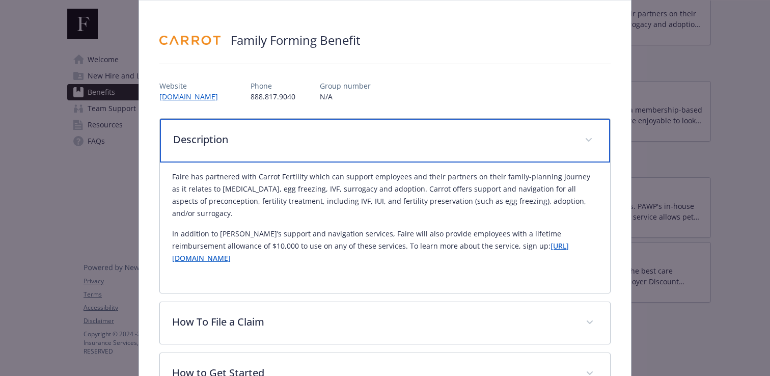
scroll to position [69, 0]
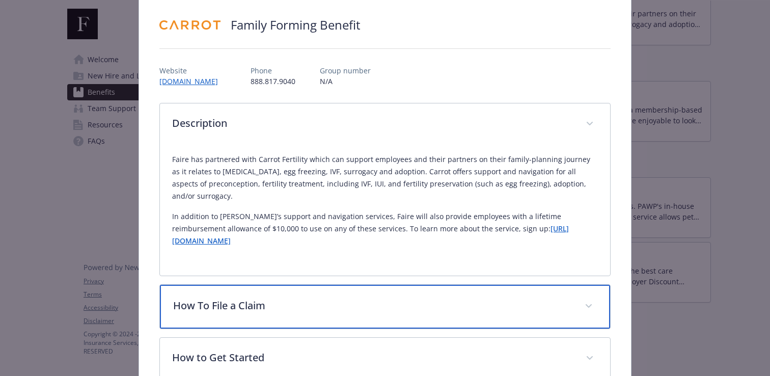
click at [275, 298] on p "How To File a Claim" at bounding box center [372, 305] width 399 height 15
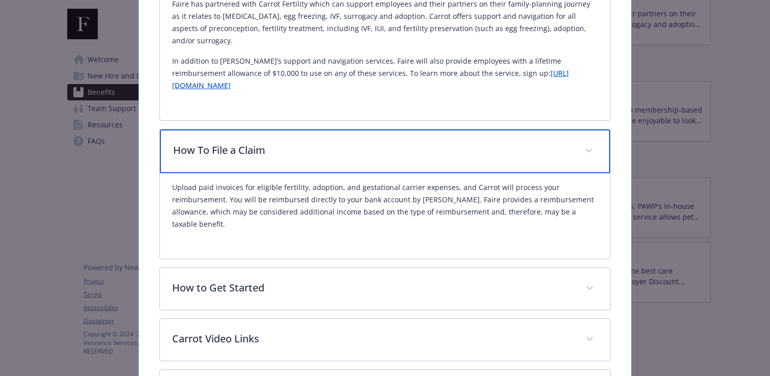
scroll to position [246, 0]
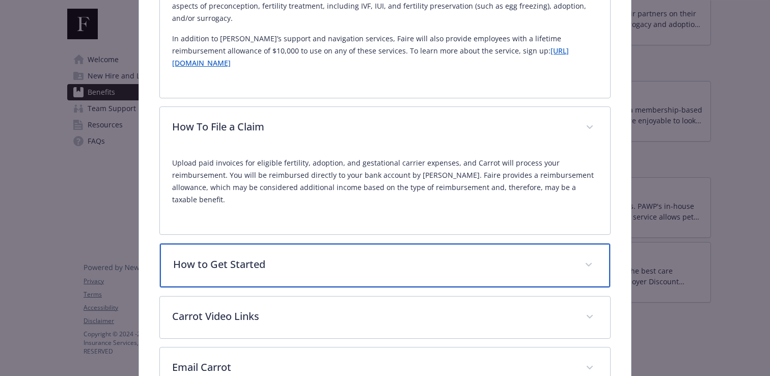
click at [284, 249] on div "How to Get Started" at bounding box center [385, 265] width 450 height 44
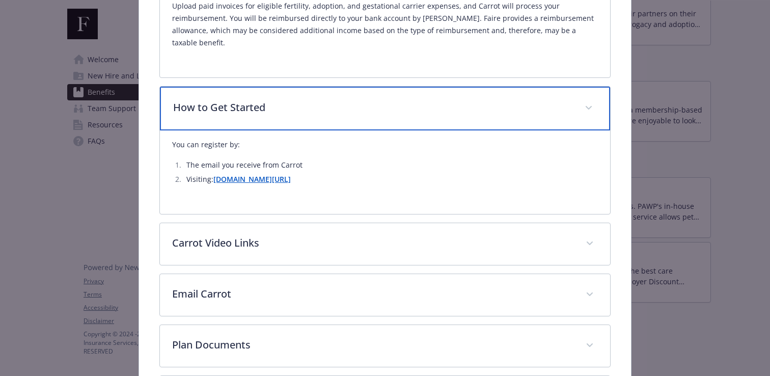
scroll to position [415, 0]
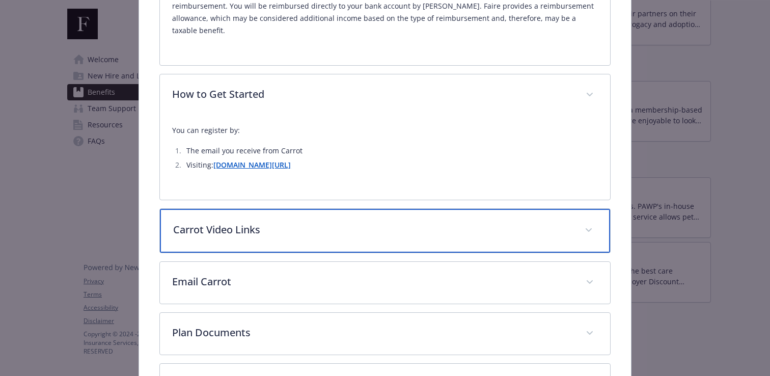
click at [295, 209] on div "Carrot Video Links" at bounding box center [385, 231] width 450 height 44
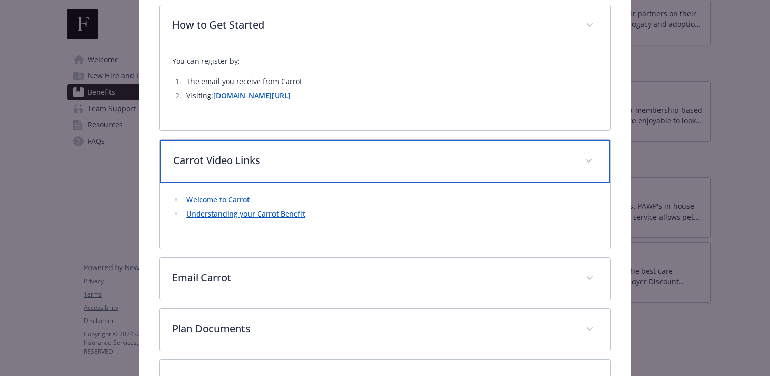
scroll to position [485, 0]
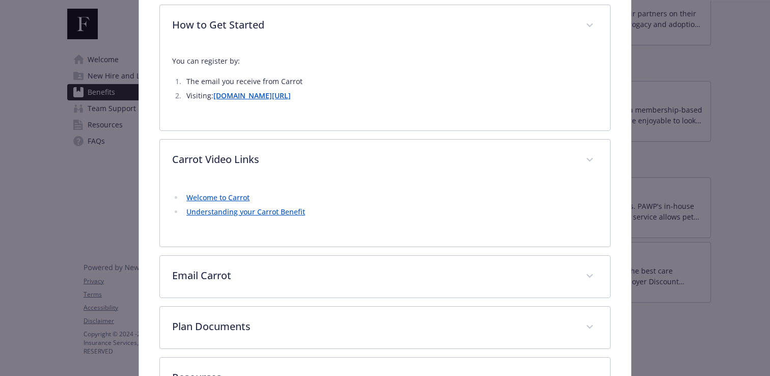
click at [284, 207] on link "Understanding your Carrot Benefit" at bounding box center [245, 212] width 119 height 10
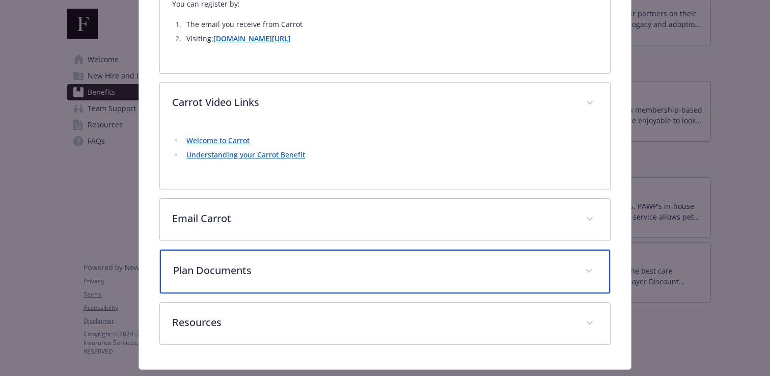
click at [327, 263] on p "Plan Documents" at bounding box center [372, 270] width 399 height 15
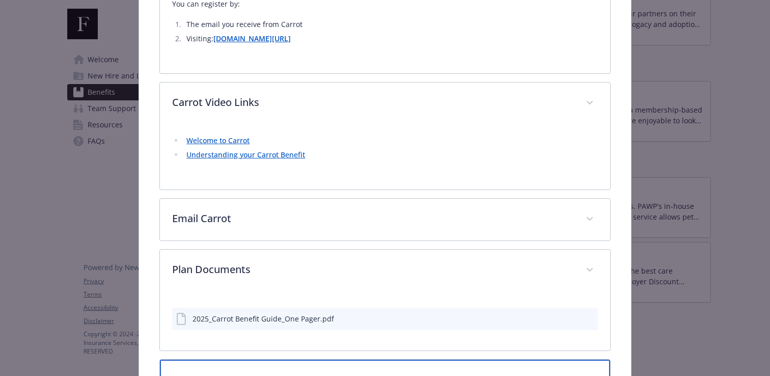
click at [300, 373] on p "Resources" at bounding box center [372, 380] width 399 height 15
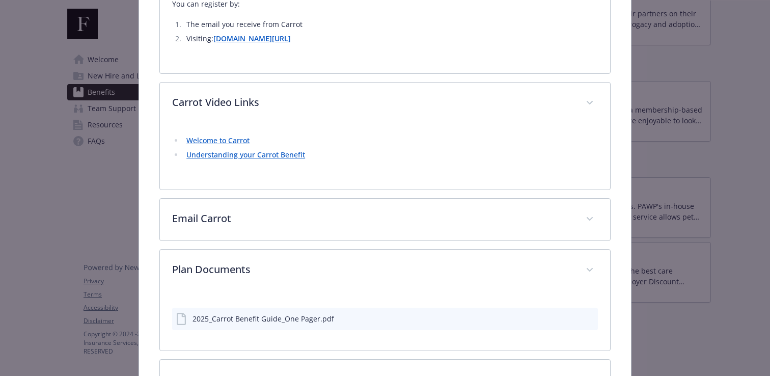
click at [304, 313] on div "2025_Carrot Benefit Guide_One Pager.pdf" at bounding box center [262, 318] width 141 height 11
click at [574, 314] on icon "download file" at bounding box center [571, 318] width 8 height 8
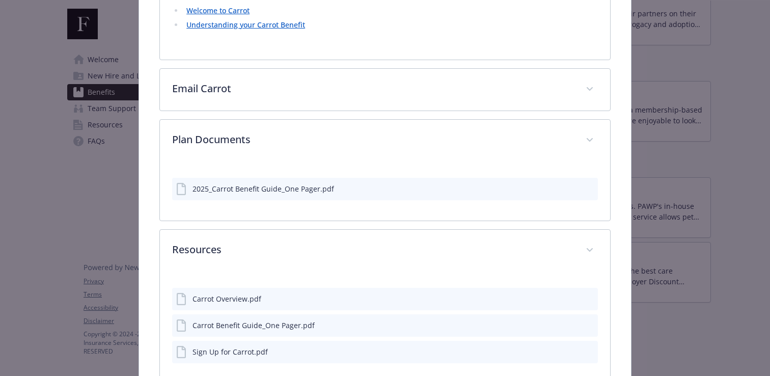
scroll to position [713, 0]
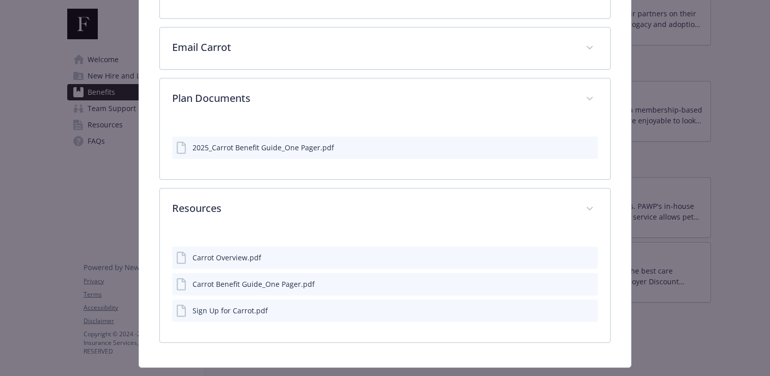
click at [572, 252] on icon "download file" at bounding box center [571, 256] width 8 height 8
click at [571, 305] on button "details for plan Family Forward - Family Forming Benefit - Family Forming" at bounding box center [572, 310] width 8 height 11
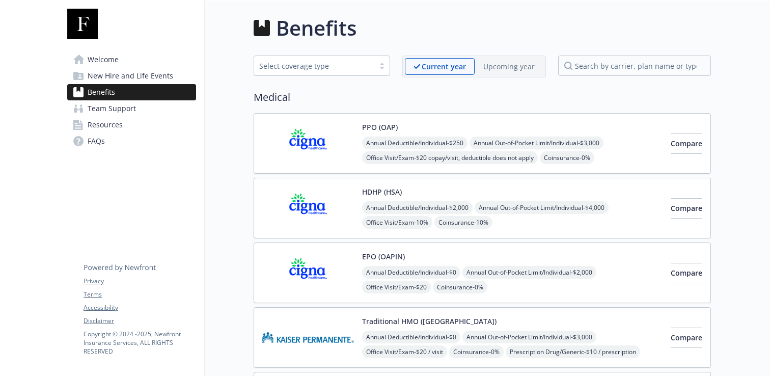
click at [295, 256] on img at bounding box center [308, 272] width 92 height 43
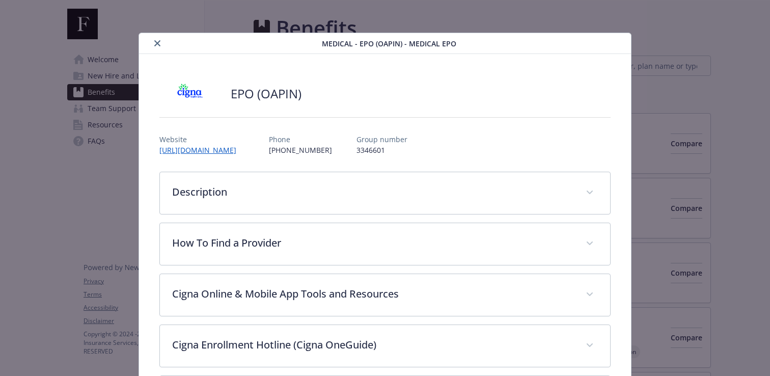
scroll to position [31, 0]
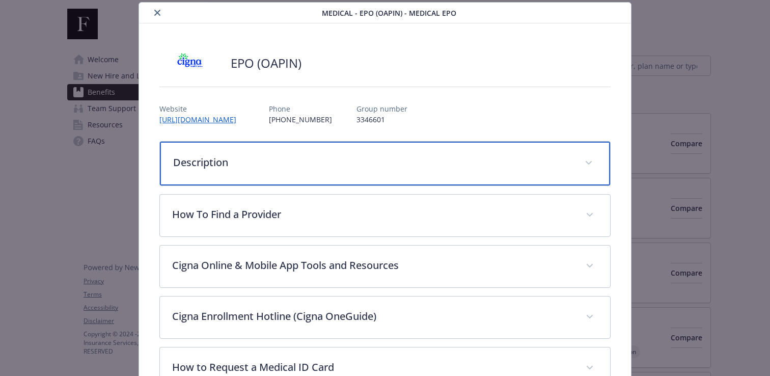
click at [397, 162] on p "Description" at bounding box center [372, 162] width 399 height 15
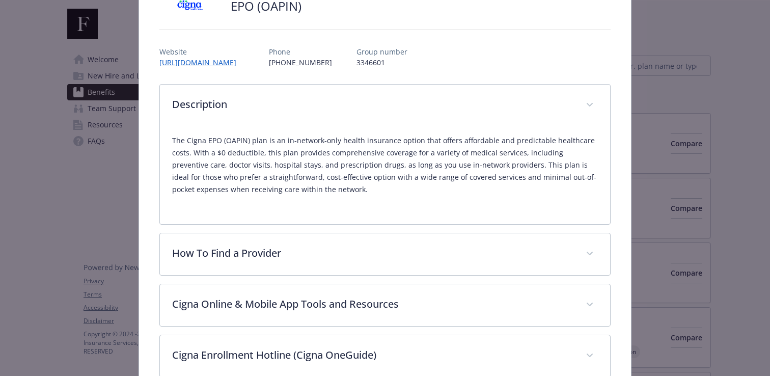
scroll to position [128, 0]
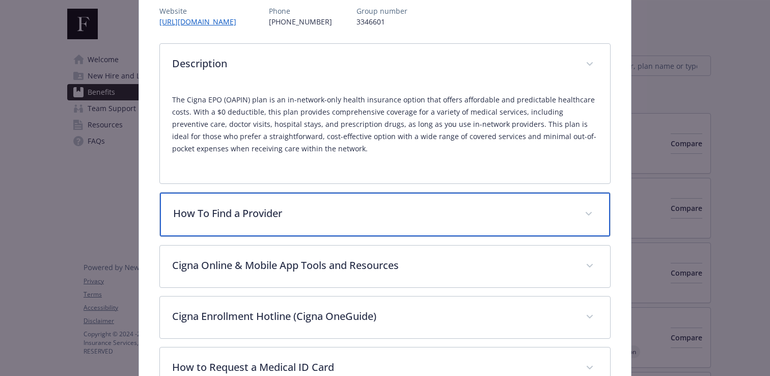
click at [225, 208] on p "How To Find a Provider" at bounding box center [372, 213] width 399 height 15
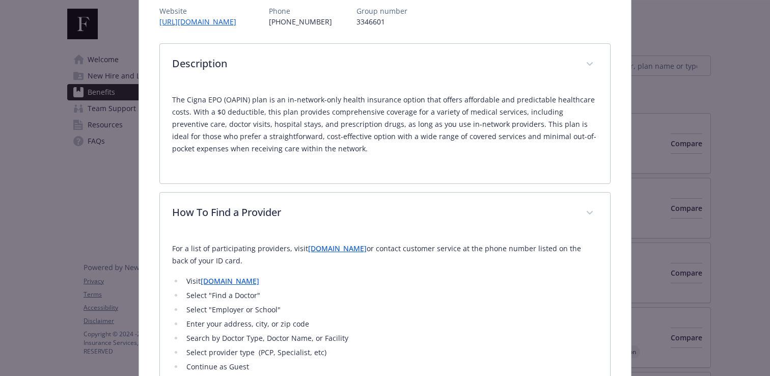
click at [331, 250] on link "www.mycigna.com" at bounding box center [337, 248] width 59 height 10
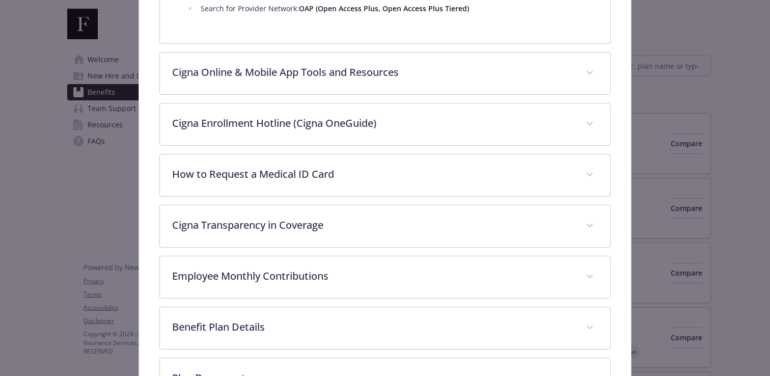
scroll to position [664, 0]
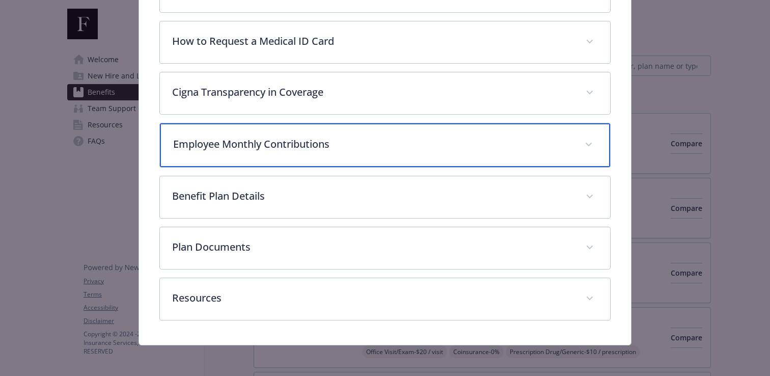
click at [355, 146] on p "Employee Monthly Contributions" at bounding box center [372, 143] width 399 height 15
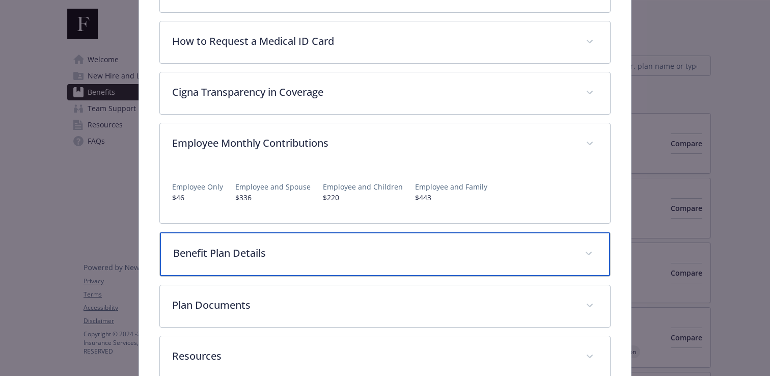
click at [331, 250] on p "Benefit Plan Details" at bounding box center [372, 252] width 399 height 15
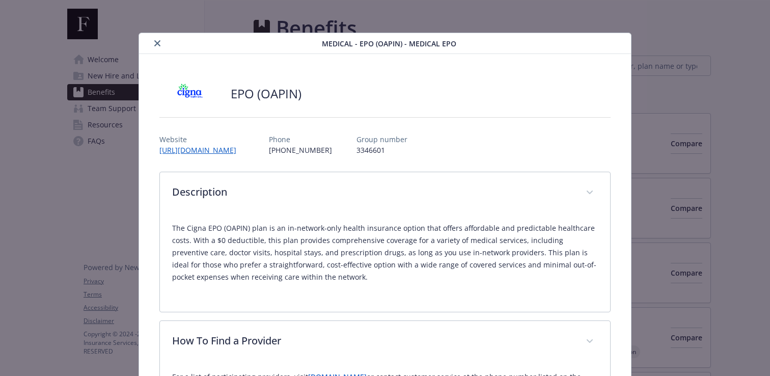
scroll to position [19, 0]
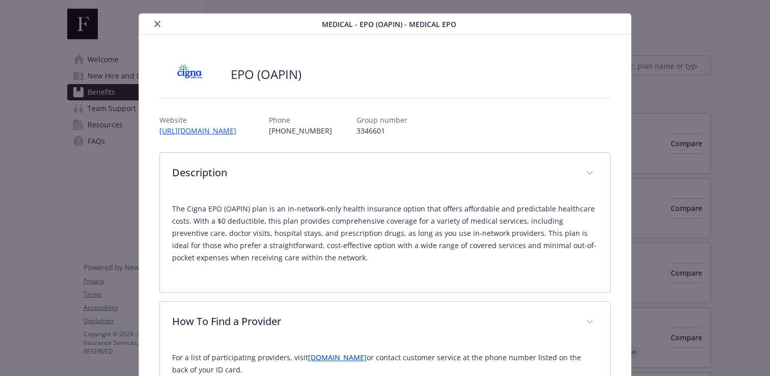
click at [151, 32] on div "Medical - EPO (OAPIN) - Medical EPO" at bounding box center [385, 24] width 492 height 21
click at [158, 25] on icon "close" at bounding box center [157, 24] width 6 height 6
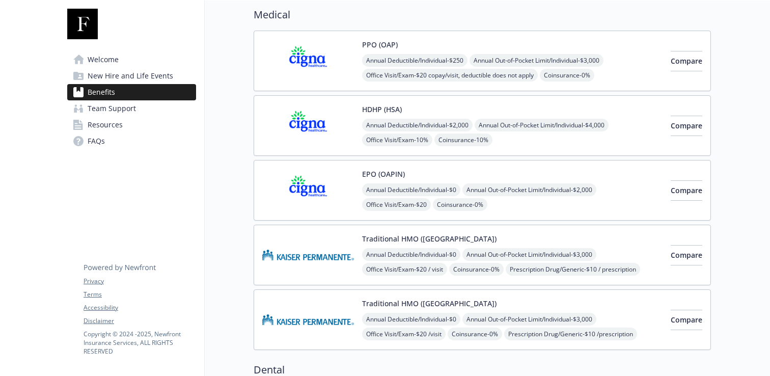
scroll to position [83, 0]
click at [345, 65] on img at bounding box center [308, 60] width 92 height 43
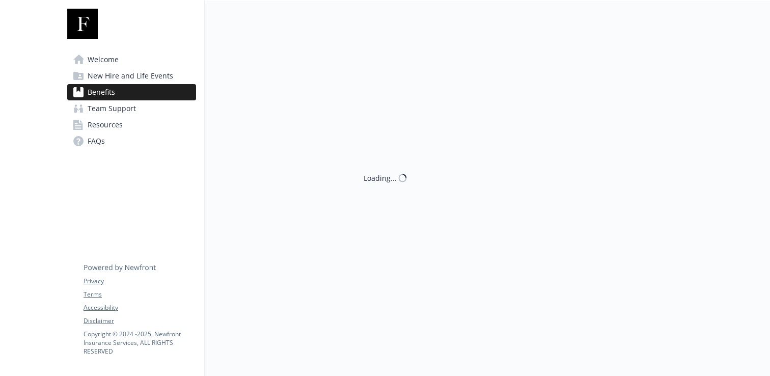
scroll to position [83, 0]
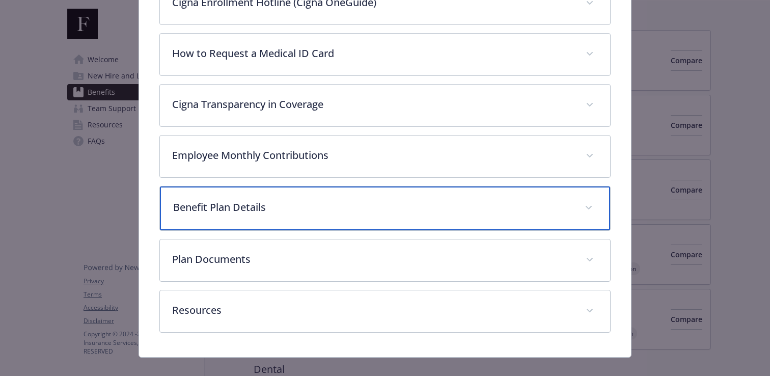
click at [339, 208] on p "Benefit Plan Details" at bounding box center [372, 207] width 399 height 15
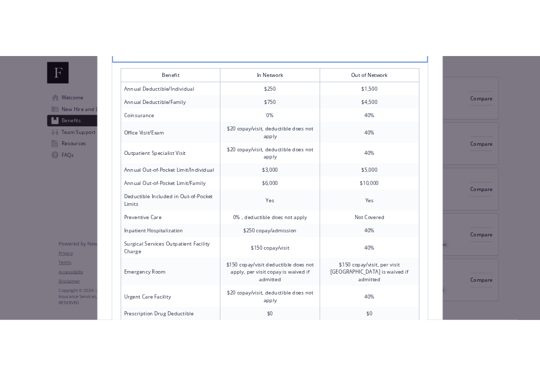
scroll to position [565, 0]
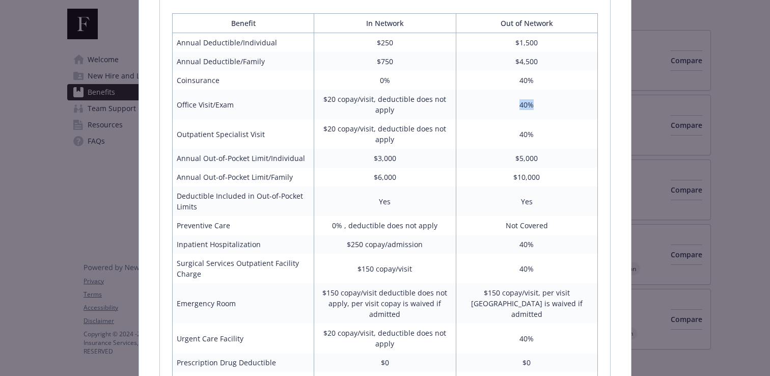
drag, startPoint x: 511, startPoint y: 105, endPoint x: 551, endPoint y: 105, distance: 39.7
click at [551, 105] on td "40%" at bounding box center [525, 105] width 141 height 30
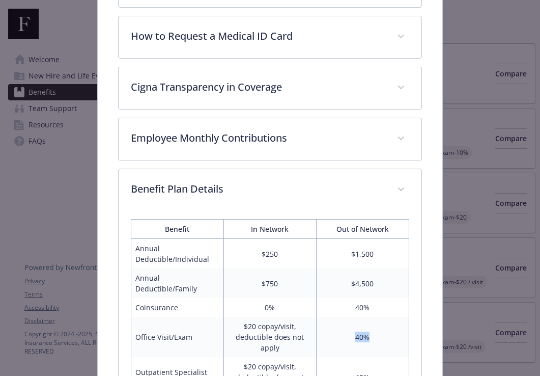
scroll to position [552, 0]
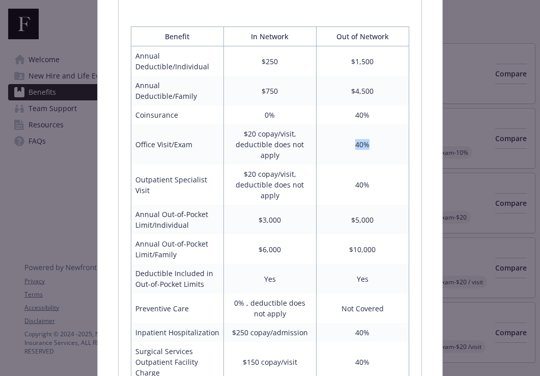
click at [360, 146] on td "40%" at bounding box center [362, 144] width 93 height 40
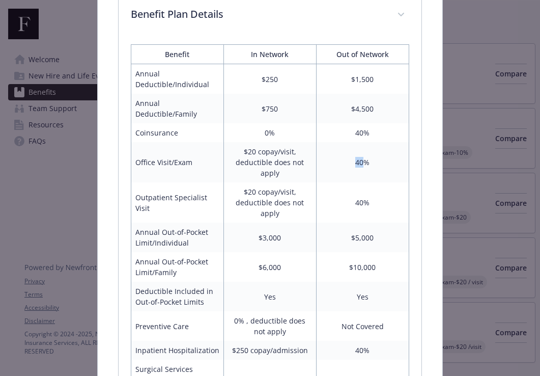
scroll to position [533, 0]
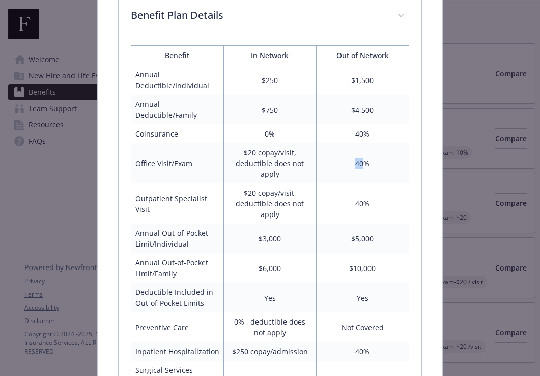
click at [361, 166] on td "40%" at bounding box center [362, 163] width 93 height 40
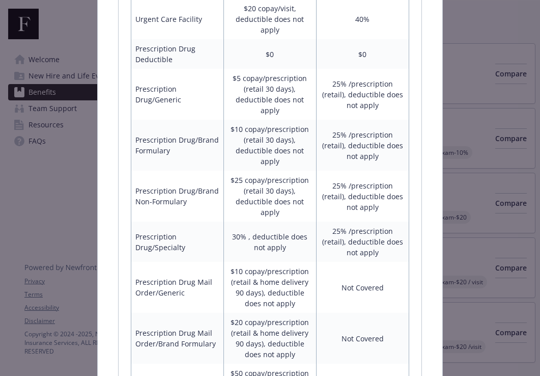
scroll to position [1285, 0]
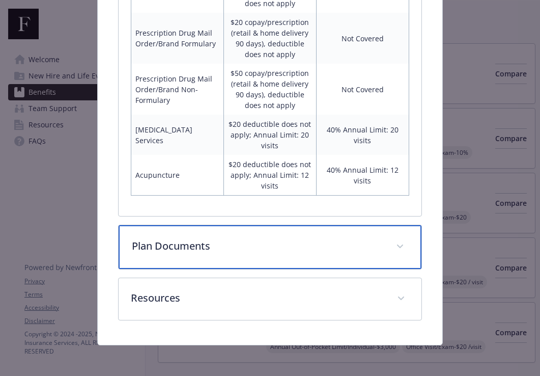
click at [272, 256] on div "Plan Documents" at bounding box center [270, 247] width 303 height 44
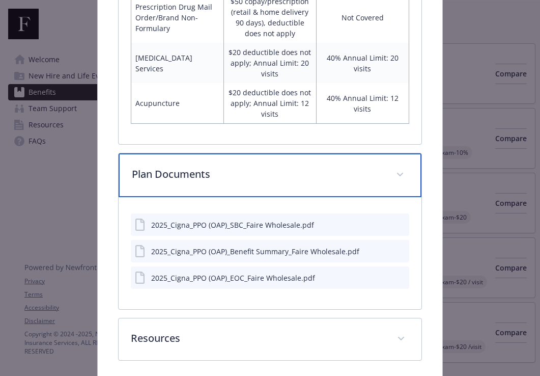
scroll to position [1399, 0]
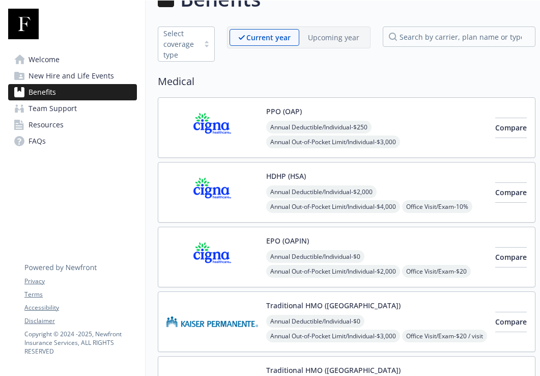
scroll to position [30, 0]
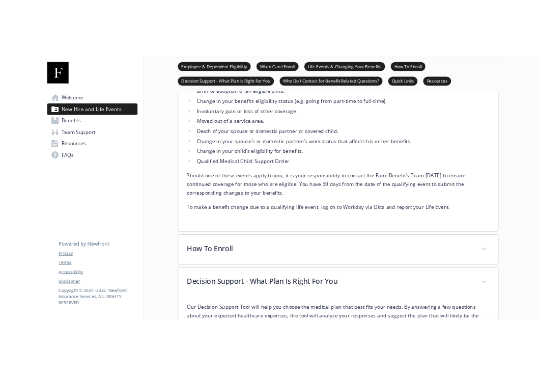
scroll to position [899, 0]
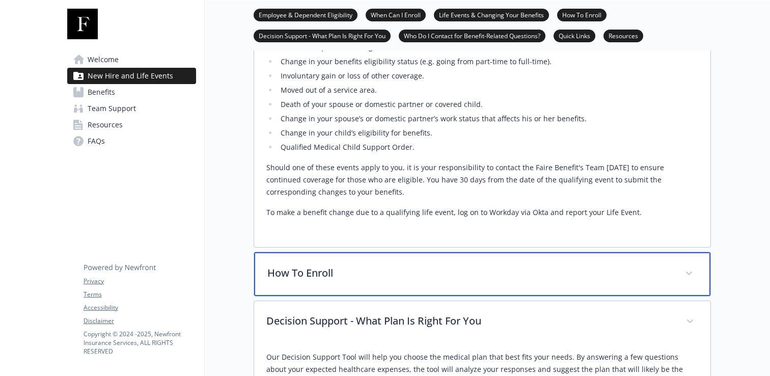
click at [330, 268] on div "How To Enroll" at bounding box center [482, 274] width 456 height 44
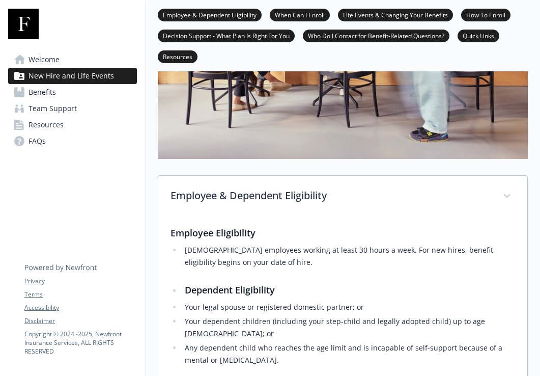
scroll to position [0, 0]
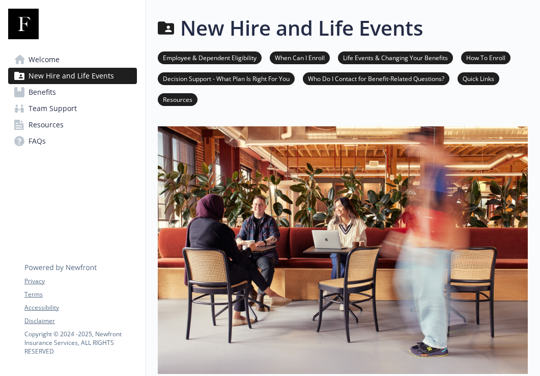
click at [64, 90] on link "Benefits" at bounding box center [72, 92] width 129 height 16
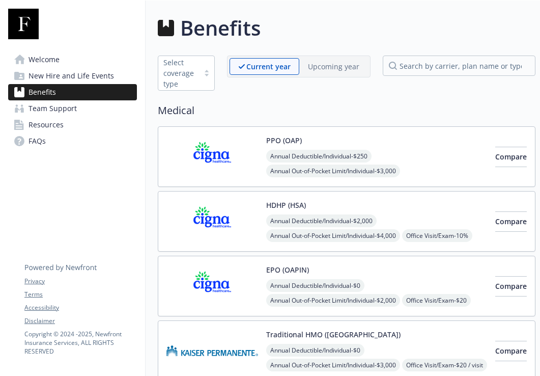
click at [66, 74] on span "New Hire and Life Events" at bounding box center [72, 76] width 86 height 16
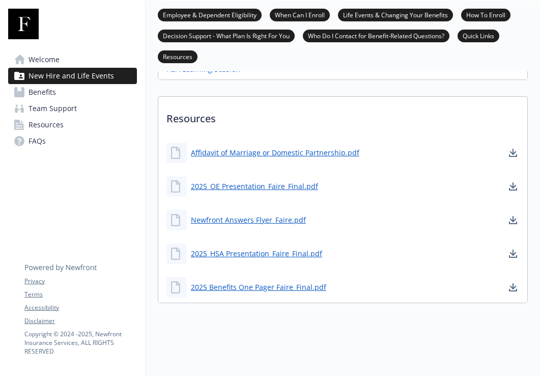
scroll to position [663, 0]
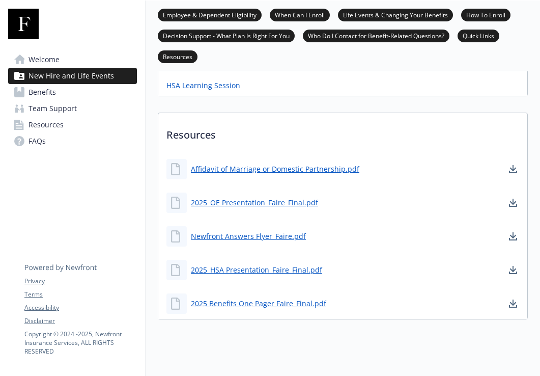
click at [87, 116] on link "Team Support" at bounding box center [72, 108] width 129 height 16
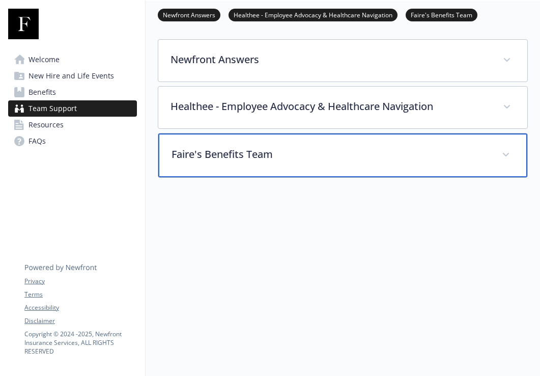
scroll to position [310, 0]
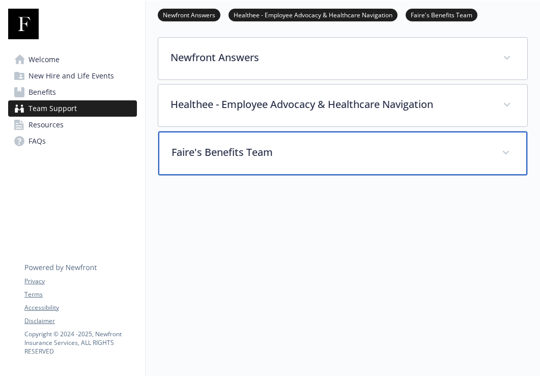
click at [198, 143] on div "Faire's Benefits Team" at bounding box center [342, 153] width 369 height 44
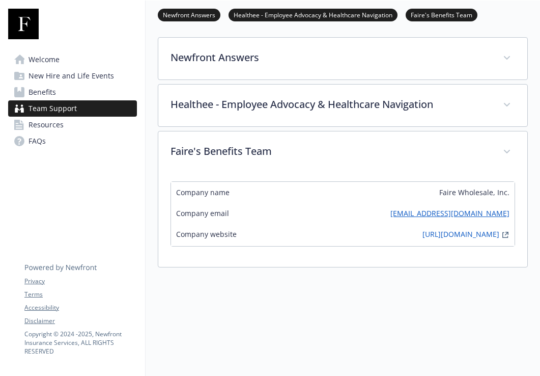
click at [211, 82] on div "Newfront Answers Your dedicated benefits help desk! Newfront Answers assists yo…" at bounding box center [343, 152] width 370 height 230
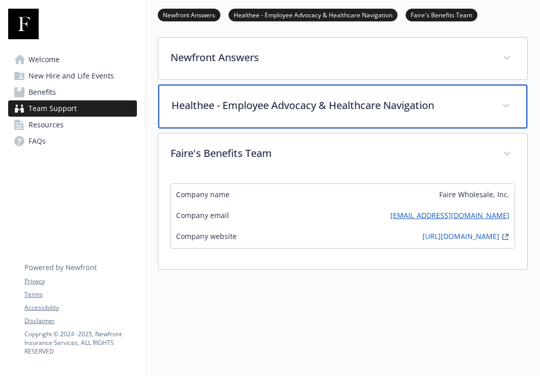
click at [222, 99] on p "Healthee - Employee Advocacy & Healthcare Navigation" at bounding box center [331, 105] width 318 height 15
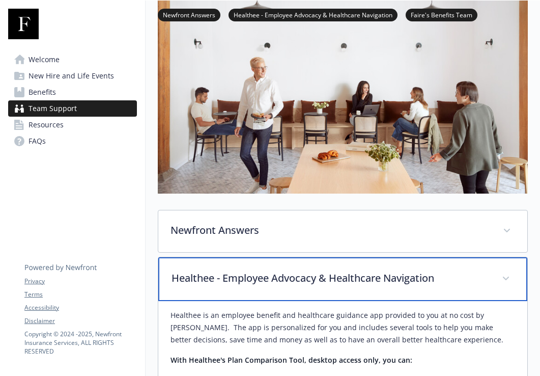
scroll to position [204, 0]
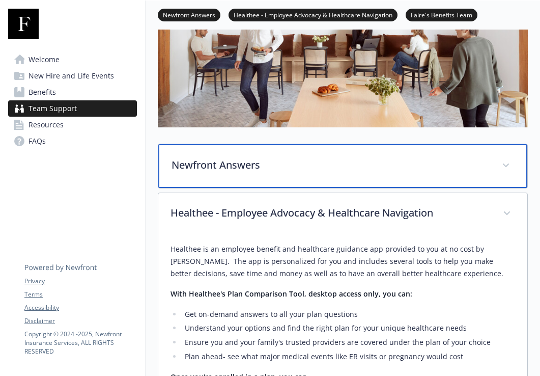
click at [235, 170] on p "Newfront Answers" at bounding box center [331, 164] width 318 height 15
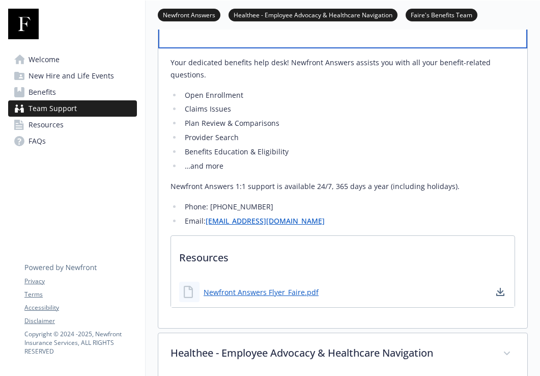
scroll to position [344, 0]
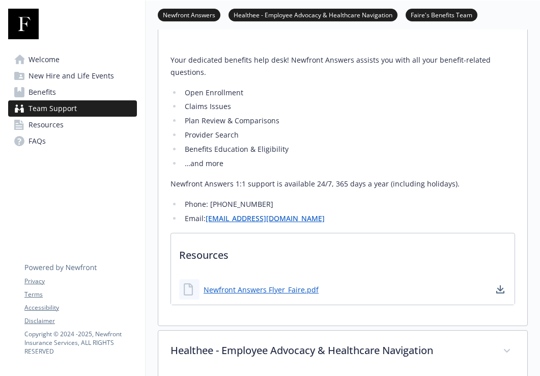
click at [71, 91] on link "Benefits" at bounding box center [72, 92] width 129 height 16
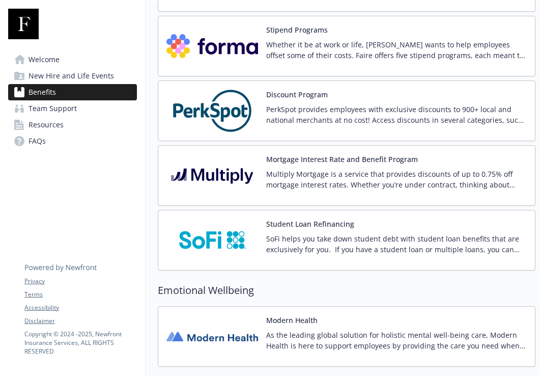
click at [295, 102] on div "Discount Program PerkSpot provides employees with exclusive discounts to 900+ l…" at bounding box center [396, 110] width 261 height 43
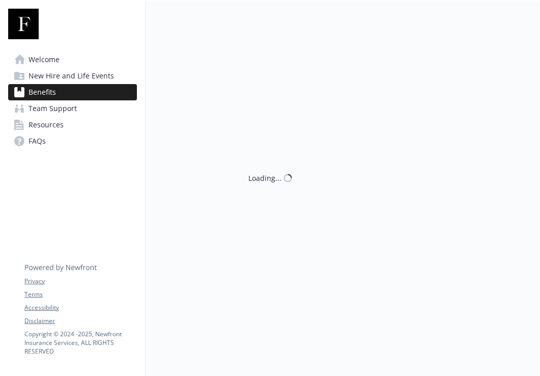
scroll to position [1430, 0]
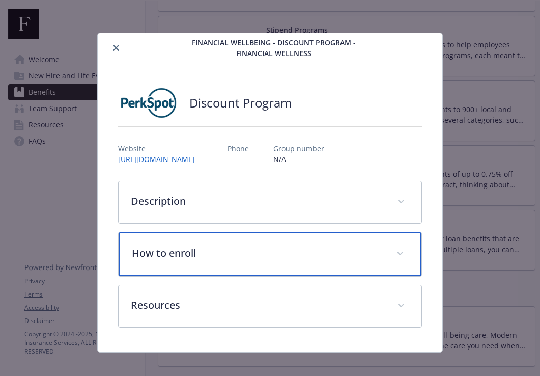
click at [201, 264] on div "How to enroll" at bounding box center [270, 254] width 303 height 44
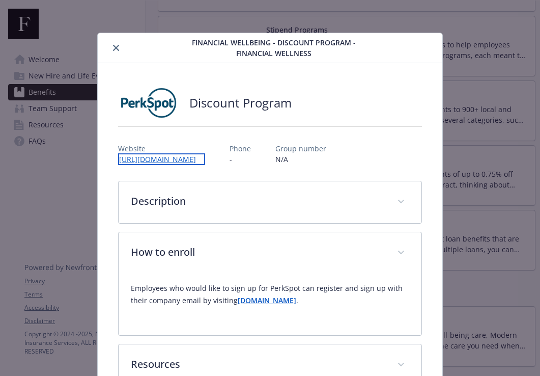
click at [179, 156] on link "http://newfront.perkspot.com" at bounding box center [161, 159] width 87 height 12
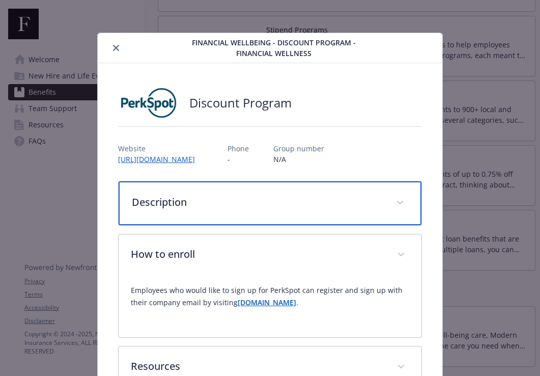
click at [316, 205] on p "Description" at bounding box center [258, 201] width 252 height 15
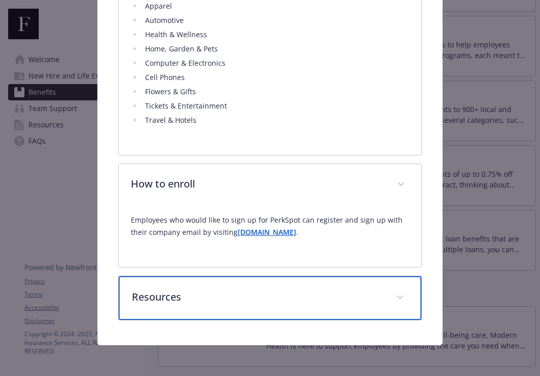
click at [294, 294] on p "Resources" at bounding box center [258, 296] width 252 height 15
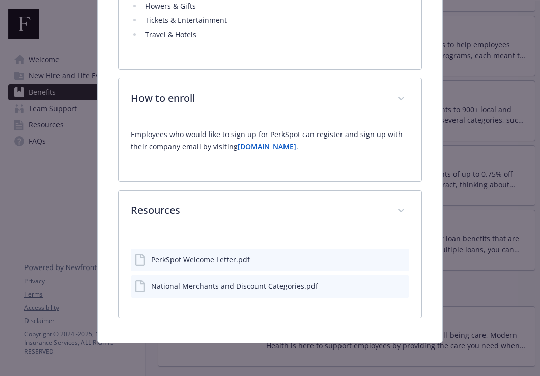
scroll to position [369, 0]
click at [261, 250] on div "PerkSpot Welcome Letter.pdf" at bounding box center [270, 259] width 278 height 22
click at [256, 262] on div "PerkSpot Welcome Letter.pdf" at bounding box center [270, 259] width 278 height 22
click at [384, 255] on icon "download file" at bounding box center [383, 258] width 8 height 8
click at [382, 287] on icon "download file" at bounding box center [383, 285] width 8 height 8
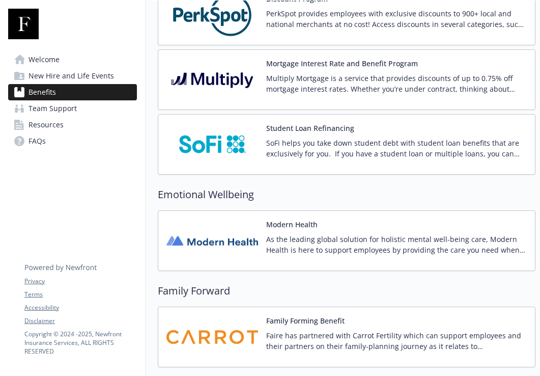
scroll to position [1523, 0]
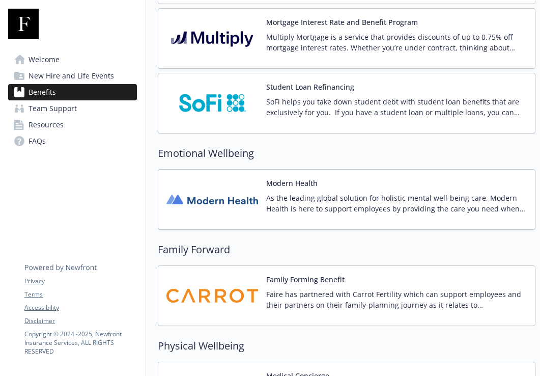
click at [300, 193] on p "As the leading global solution for holistic mental well-being care, Modern Heal…" at bounding box center [396, 202] width 261 height 21
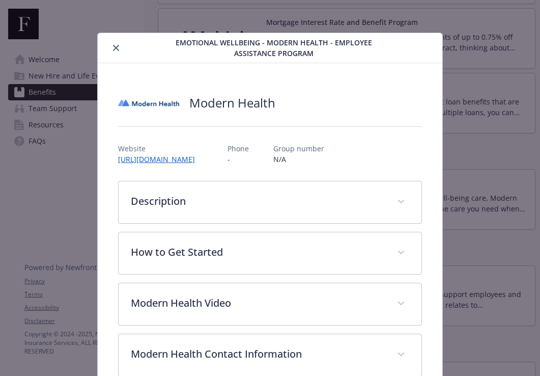
scroll to position [31, 0]
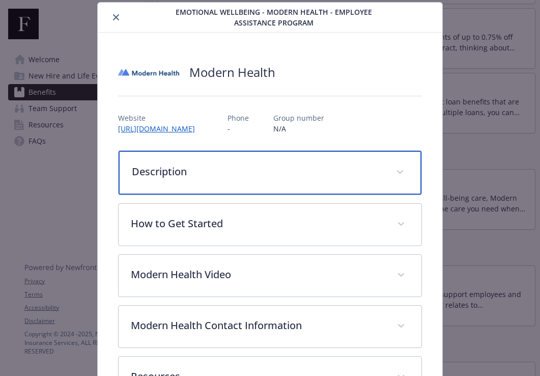
click at [226, 156] on div "Description" at bounding box center [270, 173] width 303 height 44
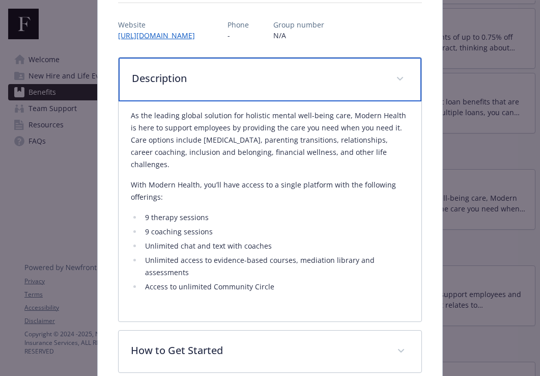
scroll to position [177, 0]
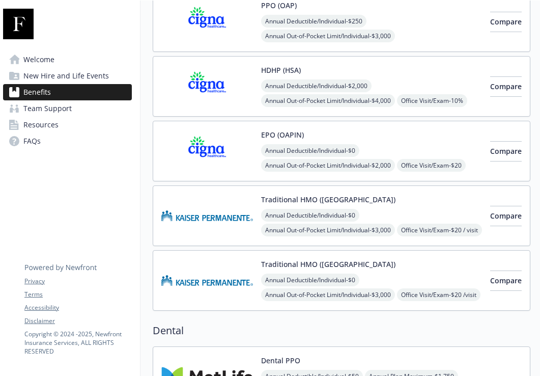
scroll to position [0, 5]
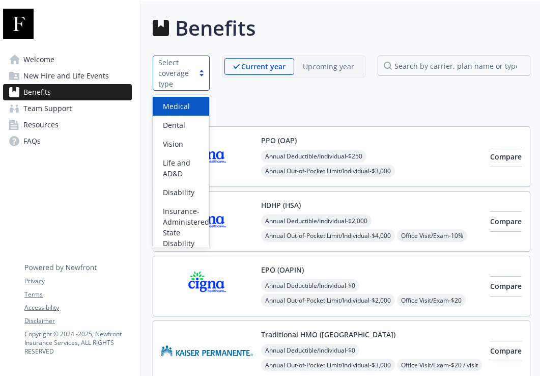
click at [182, 80] on div "Select coverage type" at bounding box center [173, 73] width 31 height 32
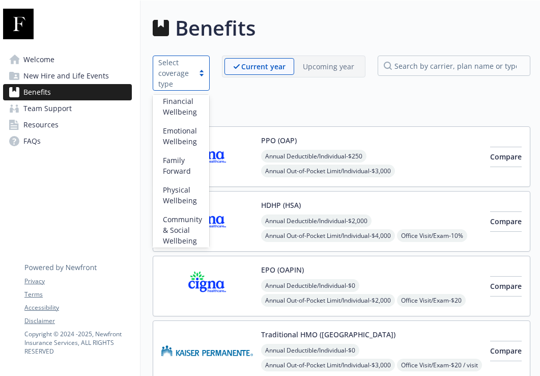
scroll to position [216, 0]
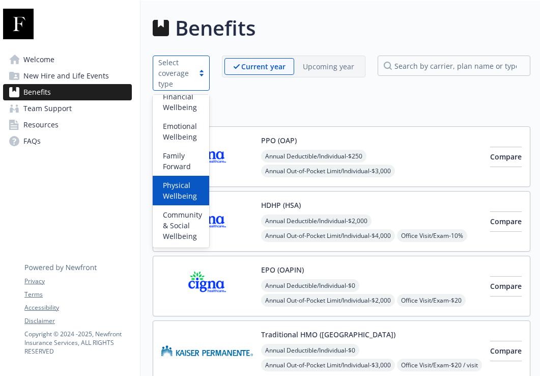
click at [182, 183] on span "Physical Wellbeing" at bounding box center [183, 190] width 40 height 21
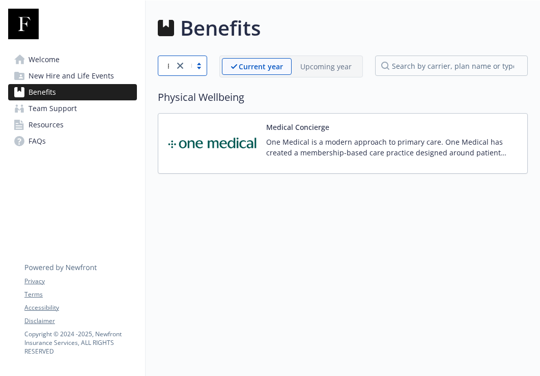
scroll to position [0, 0]
click at [183, 65] on icon "close" at bounding box center [180, 66] width 6 height 6
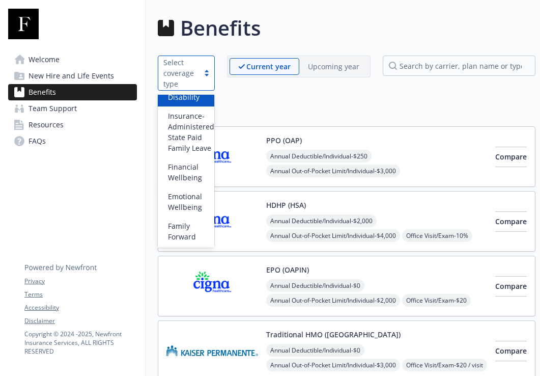
scroll to position [216, 0]
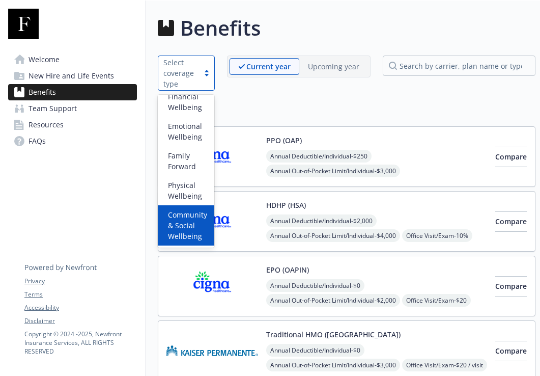
click at [190, 232] on span "Community & Social Wellbeing" at bounding box center [188, 225] width 40 height 32
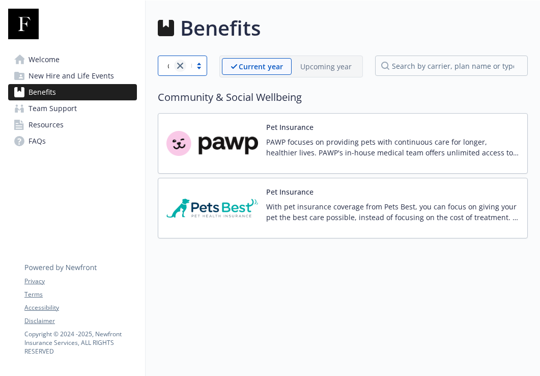
click at [178, 70] on link "close" at bounding box center [180, 66] width 12 height 12
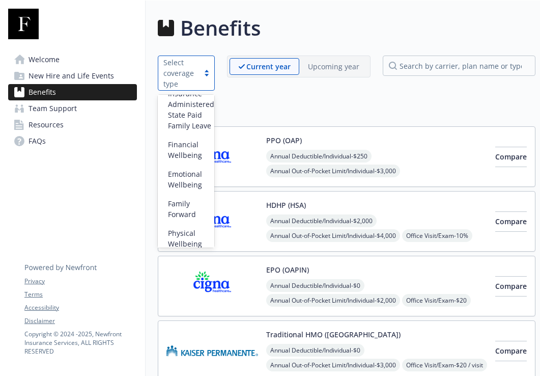
scroll to position [178, 0]
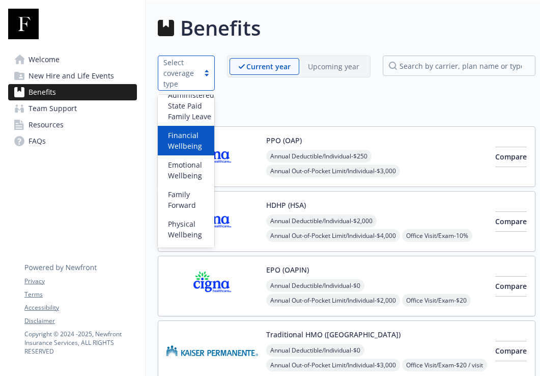
click at [196, 130] on span "Financial Wellbeing" at bounding box center [188, 140] width 40 height 21
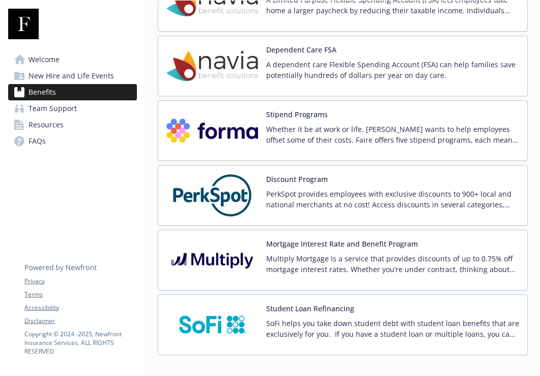
scroll to position [263, 0]
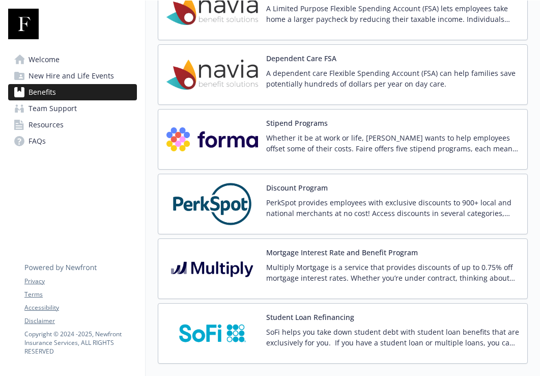
click at [219, 141] on img at bounding box center [212, 139] width 92 height 43
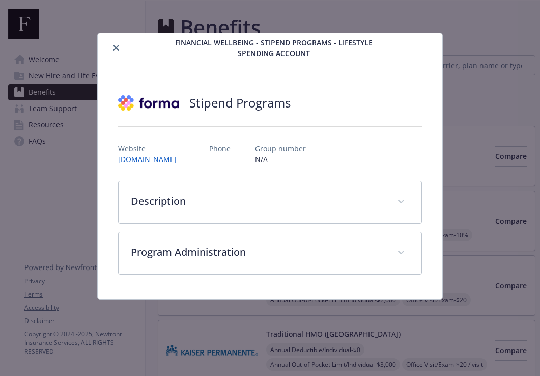
scroll to position [263, 0]
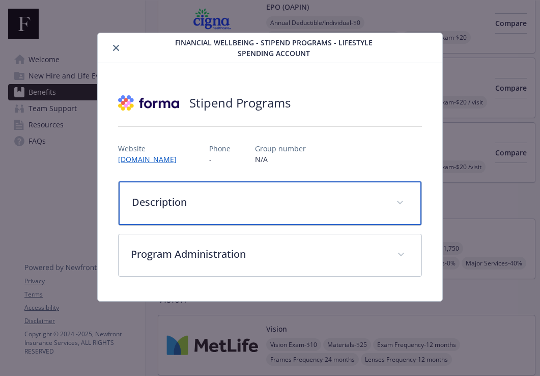
click at [216, 197] on p "Description" at bounding box center [258, 201] width 252 height 15
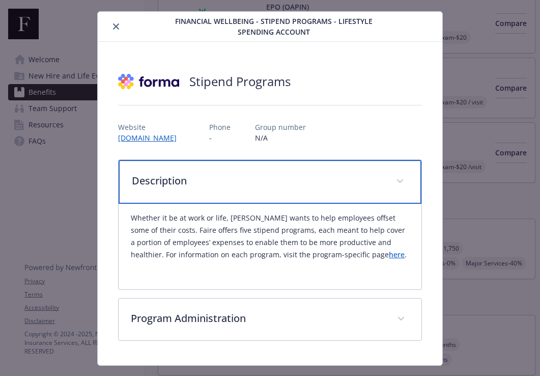
scroll to position [44, 0]
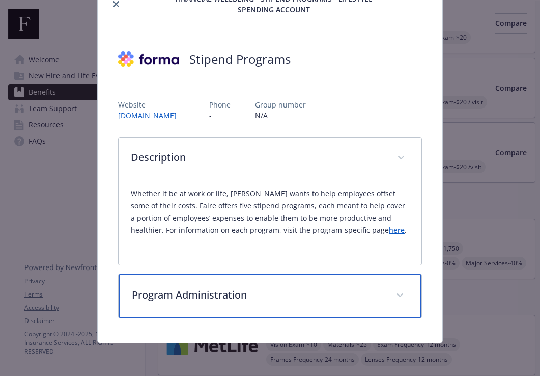
click at [215, 293] on p "Program Administration" at bounding box center [258, 294] width 252 height 15
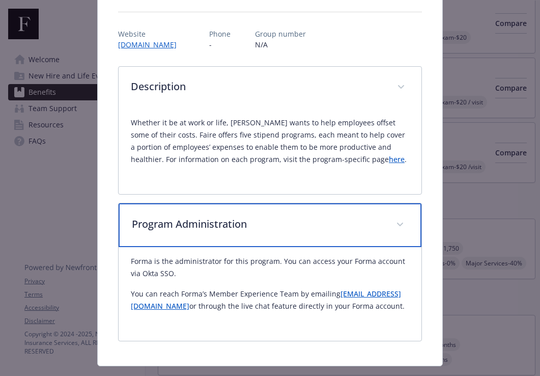
scroll to position [99, 0]
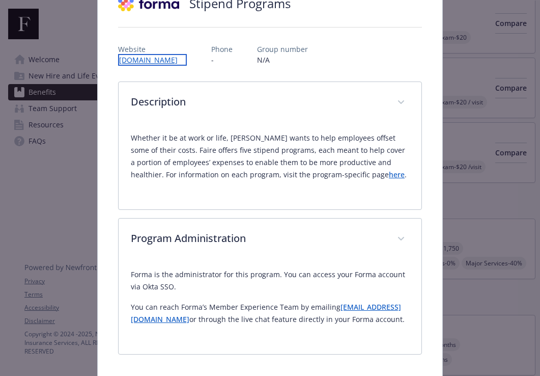
click at [152, 60] on link "[DOMAIN_NAME]" at bounding box center [152, 60] width 69 height 12
click at [343, 179] on p "Whether it be at work or life, Faire wants to help employees offset some of the…" at bounding box center [270, 156] width 278 height 49
click at [389, 175] on link "here" at bounding box center [397, 174] width 16 height 10
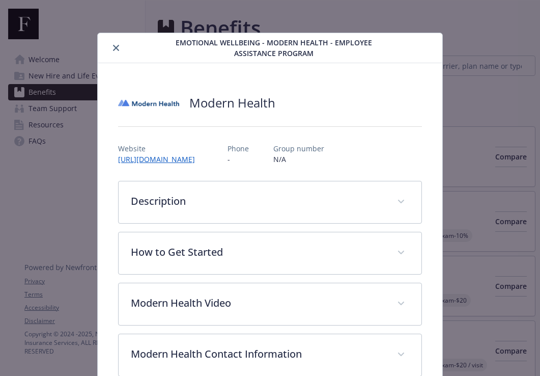
scroll to position [31, 0]
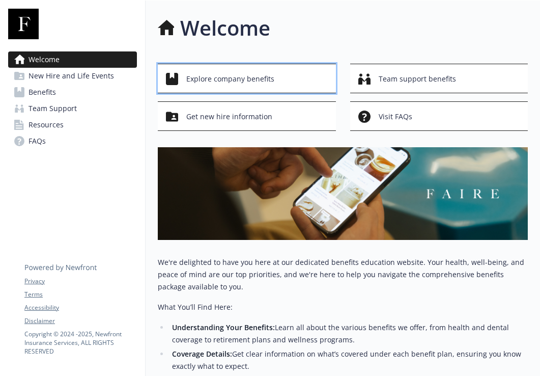
click at [277, 79] on div "Explore company benefits" at bounding box center [248, 78] width 165 height 19
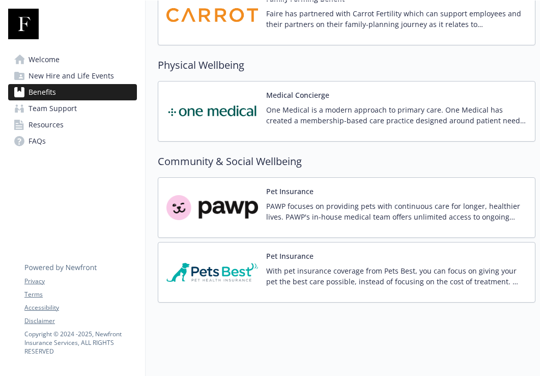
scroll to position [1772, 0]
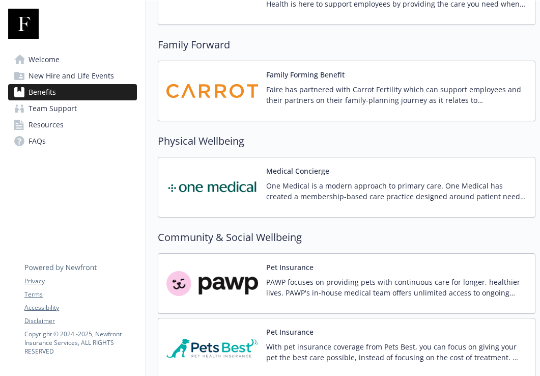
click at [80, 122] on link "Resources" at bounding box center [72, 125] width 129 height 16
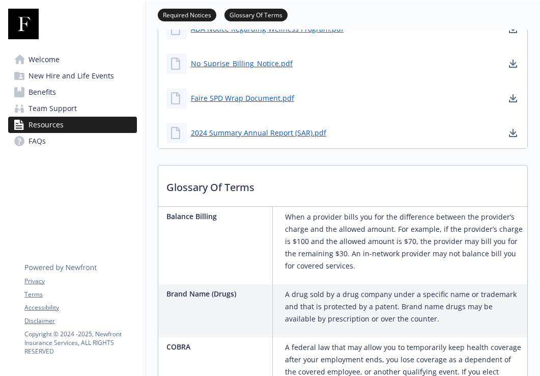
scroll to position [773, 0]
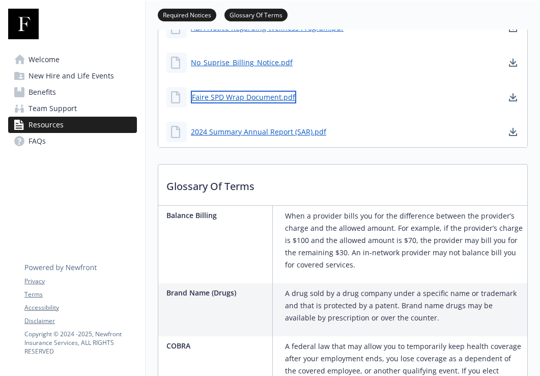
click at [226, 95] on link "Faire SPD Wrap Document.pdf" at bounding box center [243, 97] width 105 height 13
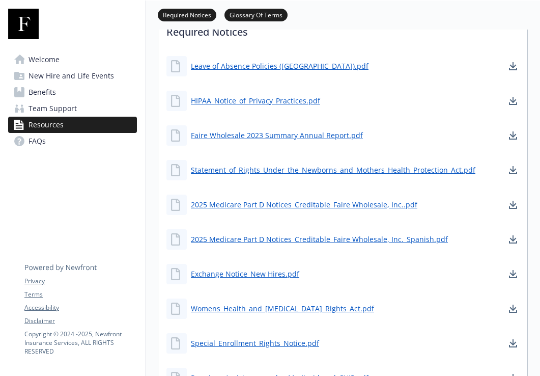
scroll to position [353, 0]
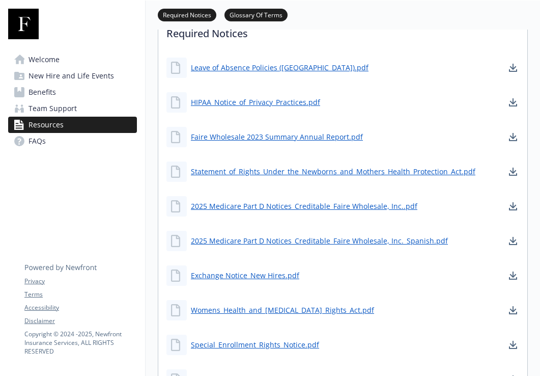
click at [122, 155] on div "Welcome New Hire and Life Events Benefits Team Support Resources FAQs Privacy T…" at bounding box center [72, 85] width 145 height 169
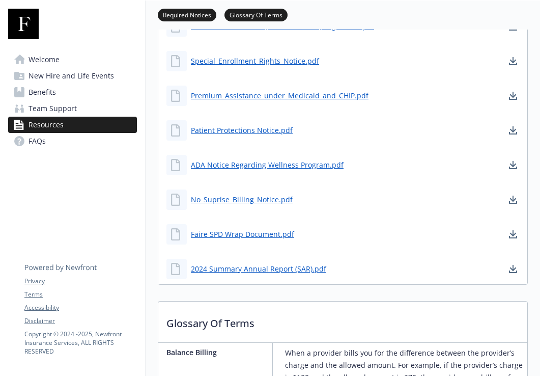
scroll to position [680, 0]
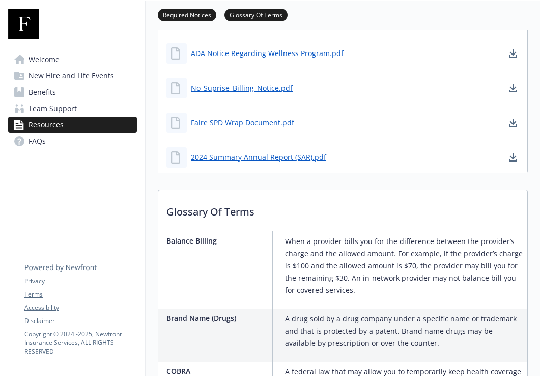
click at [118, 141] on link "FAQs" at bounding box center [72, 141] width 129 height 16
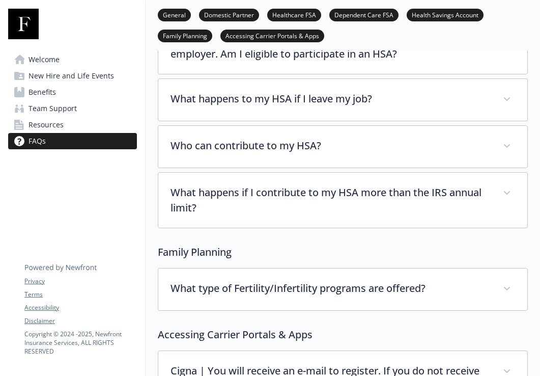
scroll to position [1879, 0]
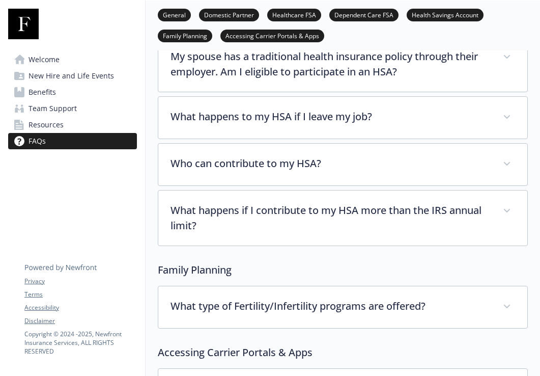
click at [323, 264] on div "Family Planning What type of Fertility/Infertility programs are offered? Faire …" at bounding box center [343, 295] width 370 height 66
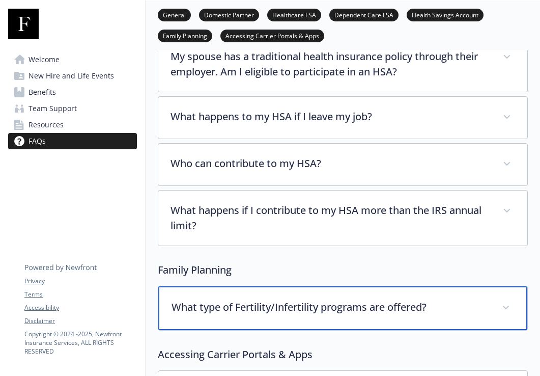
click at [323, 286] on div "What type of Fertility/Infertility programs are offered?" at bounding box center [342, 308] width 369 height 44
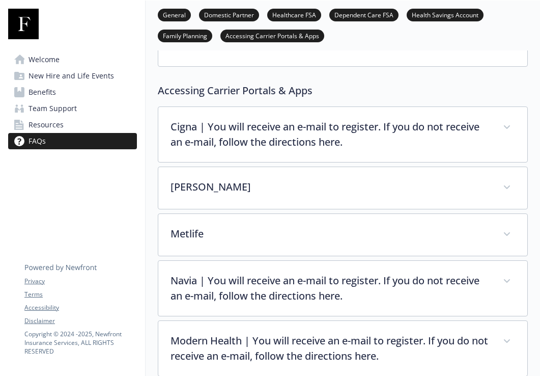
scroll to position [2208, 0]
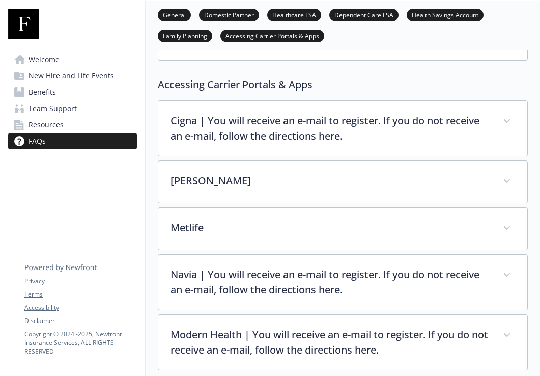
click at [88, 91] on link "Benefits" at bounding box center [72, 92] width 129 height 16
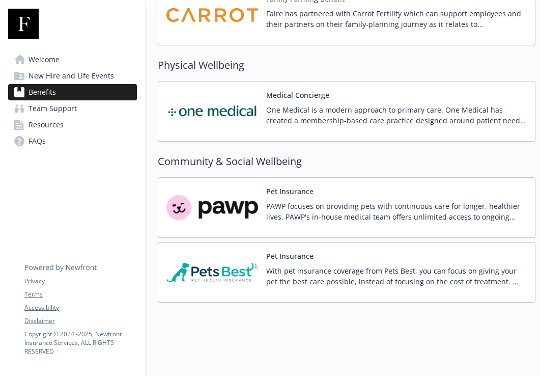
scroll to position [1847, 0]
click at [88, 91] on link "Benefits" at bounding box center [72, 92] width 129 height 16
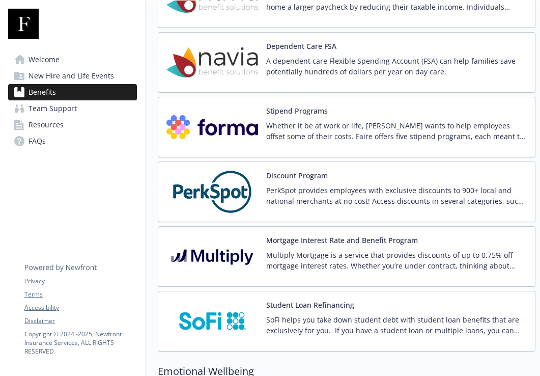
click at [199, 146] on img at bounding box center [212, 126] width 92 height 43
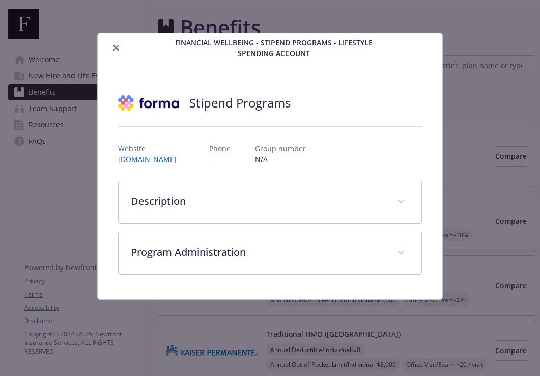
scroll to position [1349, 0]
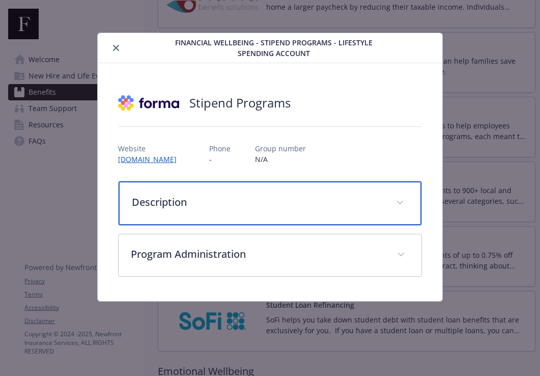
click at [174, 202] on p "Description" at bounding box center [258, 201] width 252 height 15
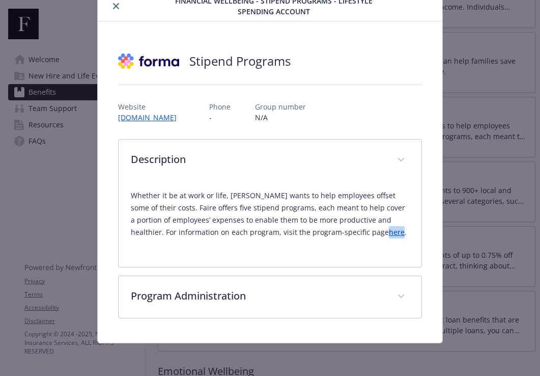
scroll to position [42, 0]
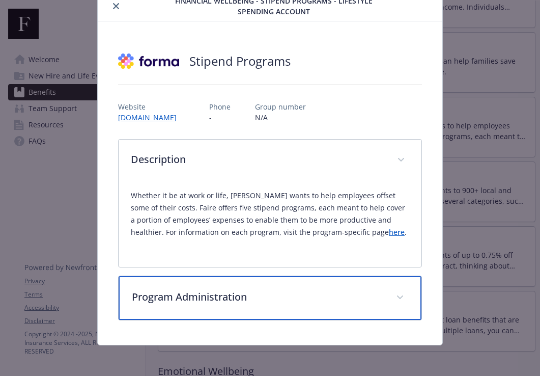
click at [308, 294] on p "Program Administration" at bounding box center [258, 296] width 252 height 15
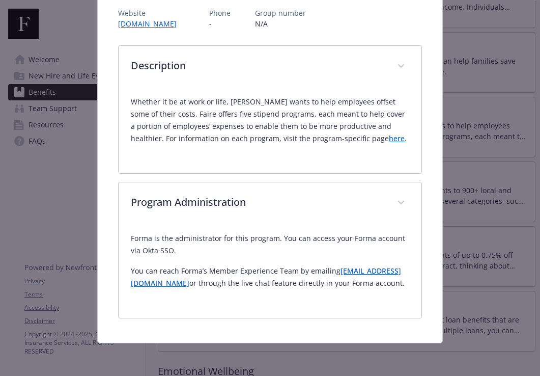
scroll to position [148, 0]
click at [304, 265] on p "You can reach Formaʼs Member Experience Team by emailing [EMAIL_ADDRESS][DOMAIN…" at bounding box center [270, 277] width 278 height 24
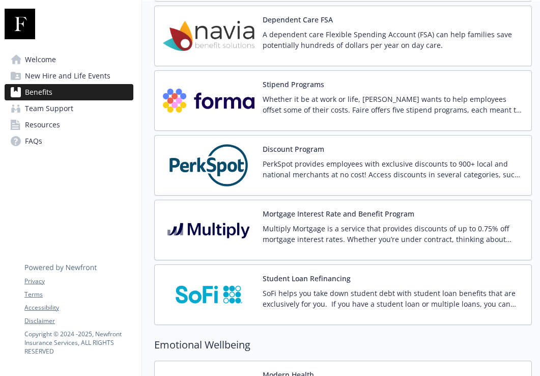
scroll to position [1376, 5]
